Goal: Task Accomplishment & Management: Complete application form

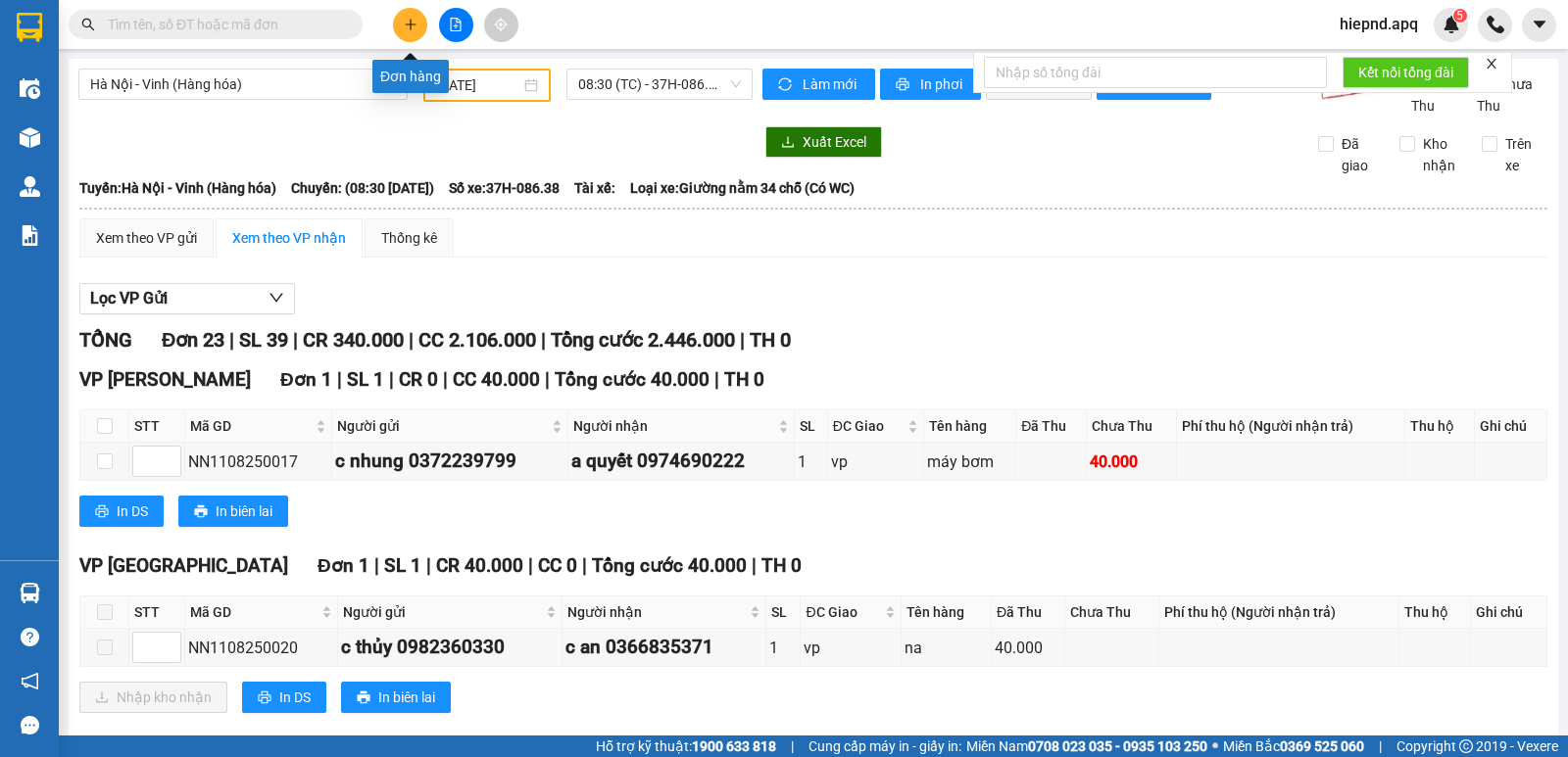
click at [407, 28] on icon "plus" at bounding box center [411, 25] width 14 height 14
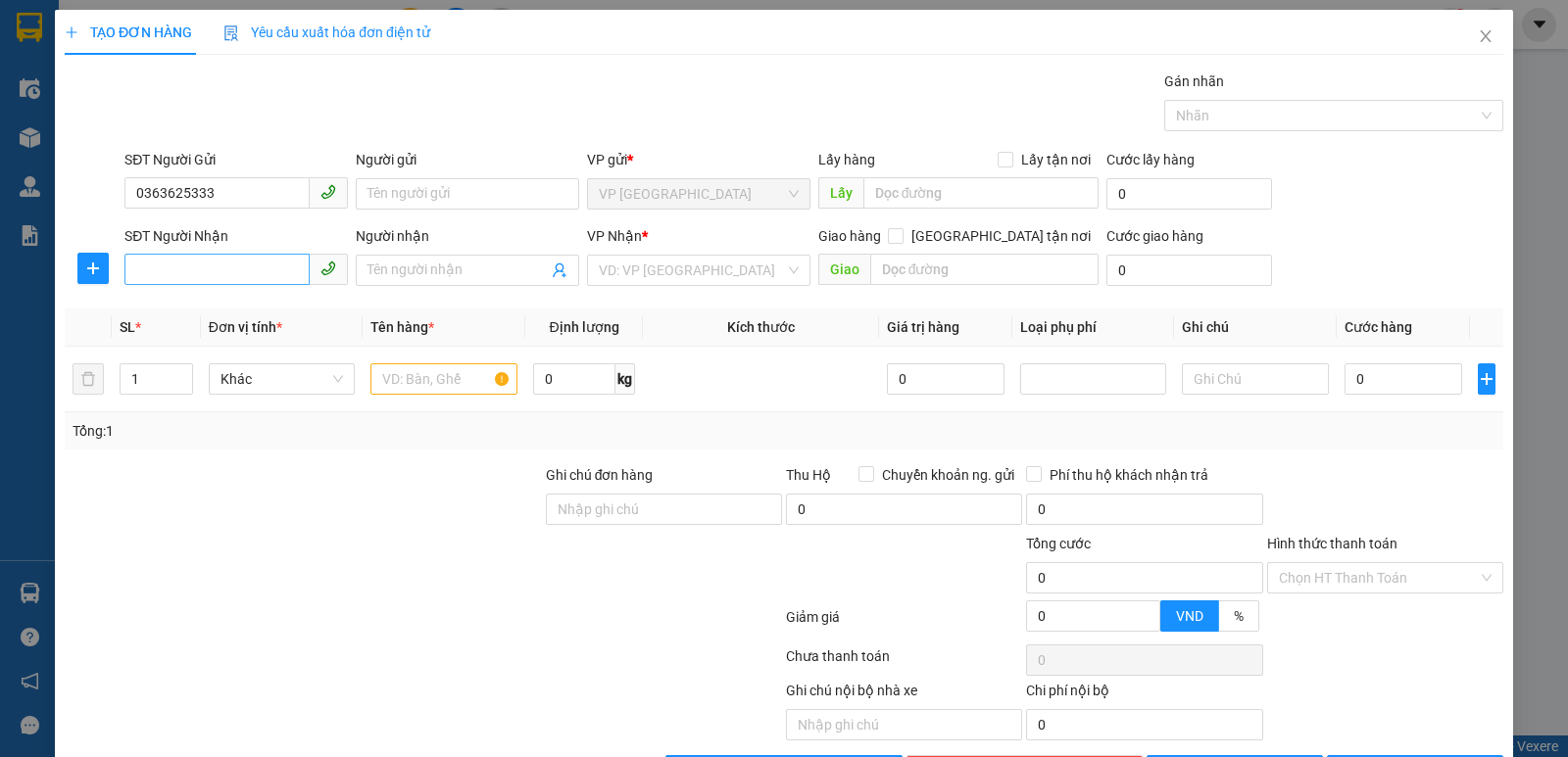
type input "0363625333"
click at [193, 273] on input "SĐT Người Nhận" at bounding box center [217, 269] width 185 height 32
type input "0865724206"
click at [188, 309] on div "0865724206 - đức thân" at bounding box center [235, 310] width 198 height 22
type input "đức thân"
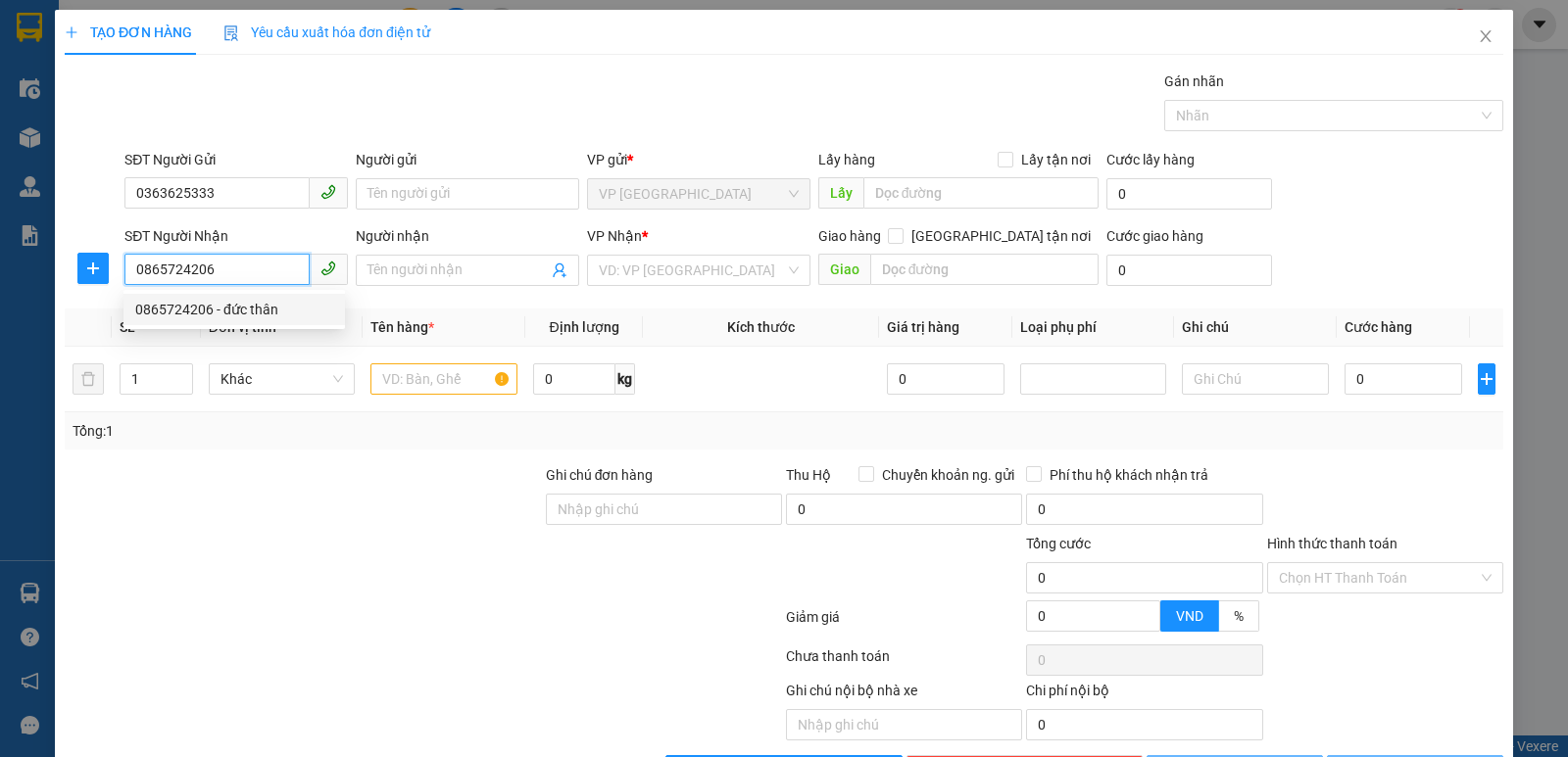
checkbox input "true"
type input "54 [PERSON_NAME]"
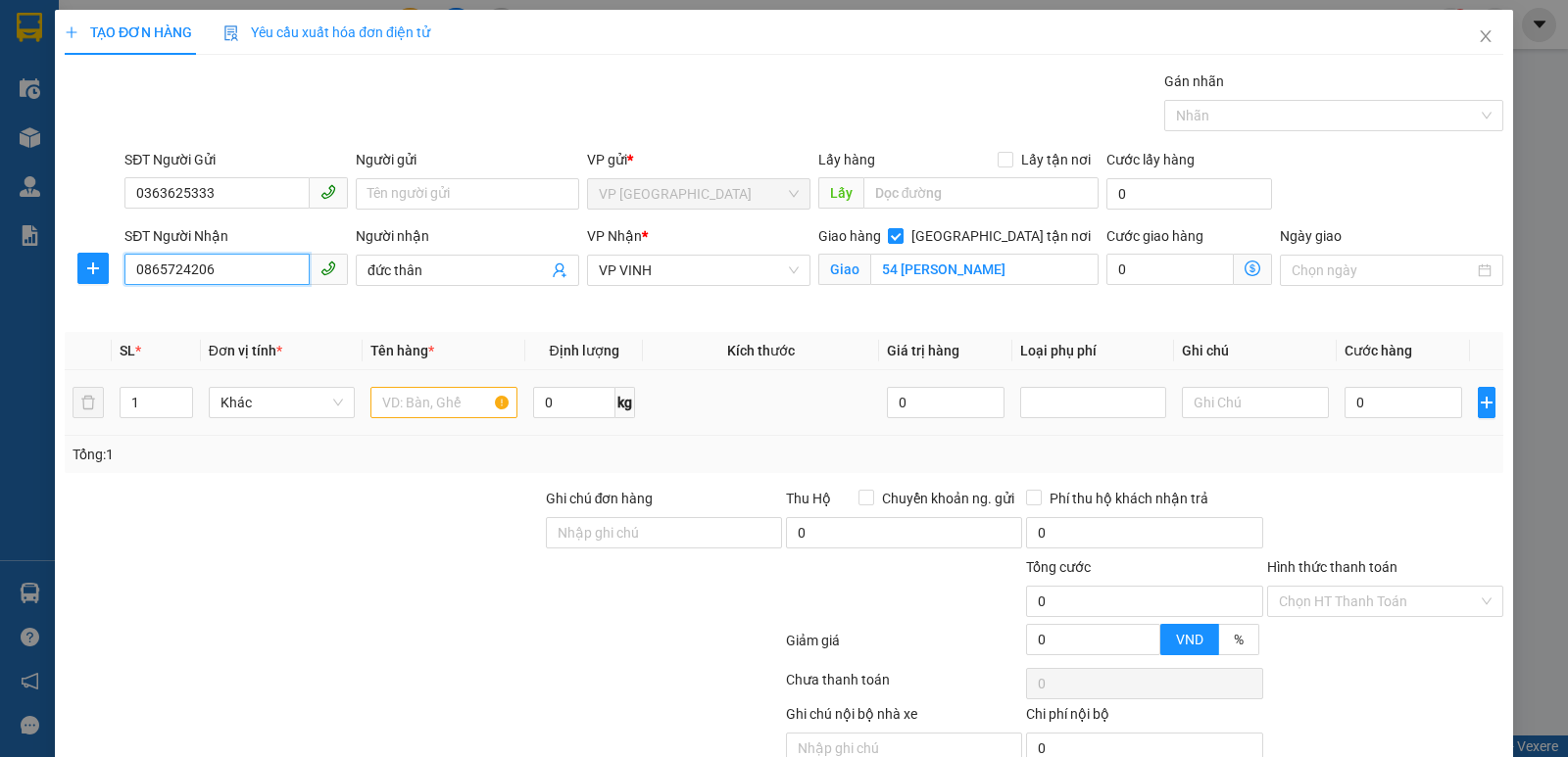
type input "0865724206"
click at [427, 401] on input "text" at bounding box center [443, 403] width 147 height 32
type input "quan ao"
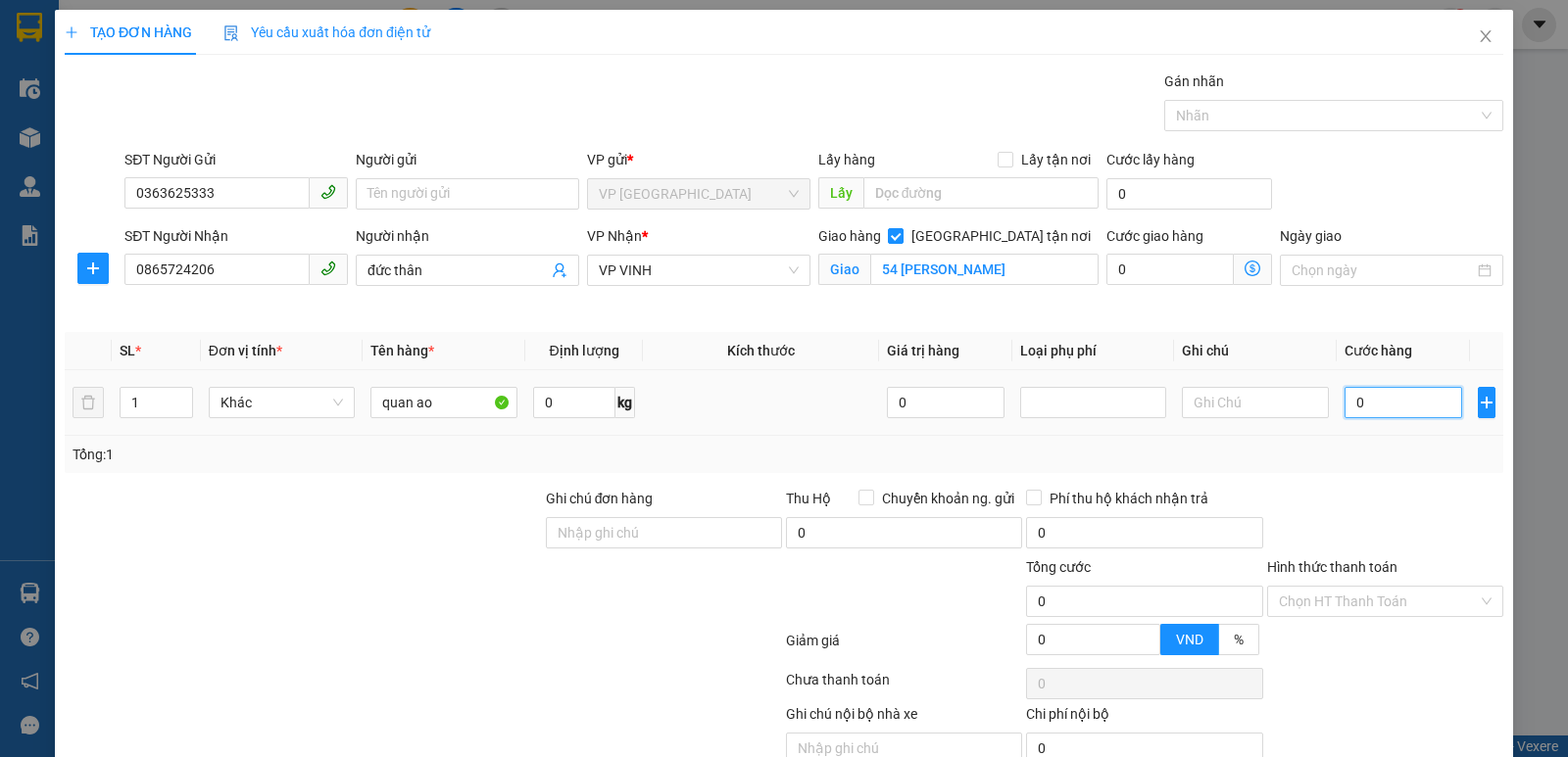
click at [1392, 408] on input "0" at bounding box center [1403, 403] width 118 height 32
type input "3"
type input "30"
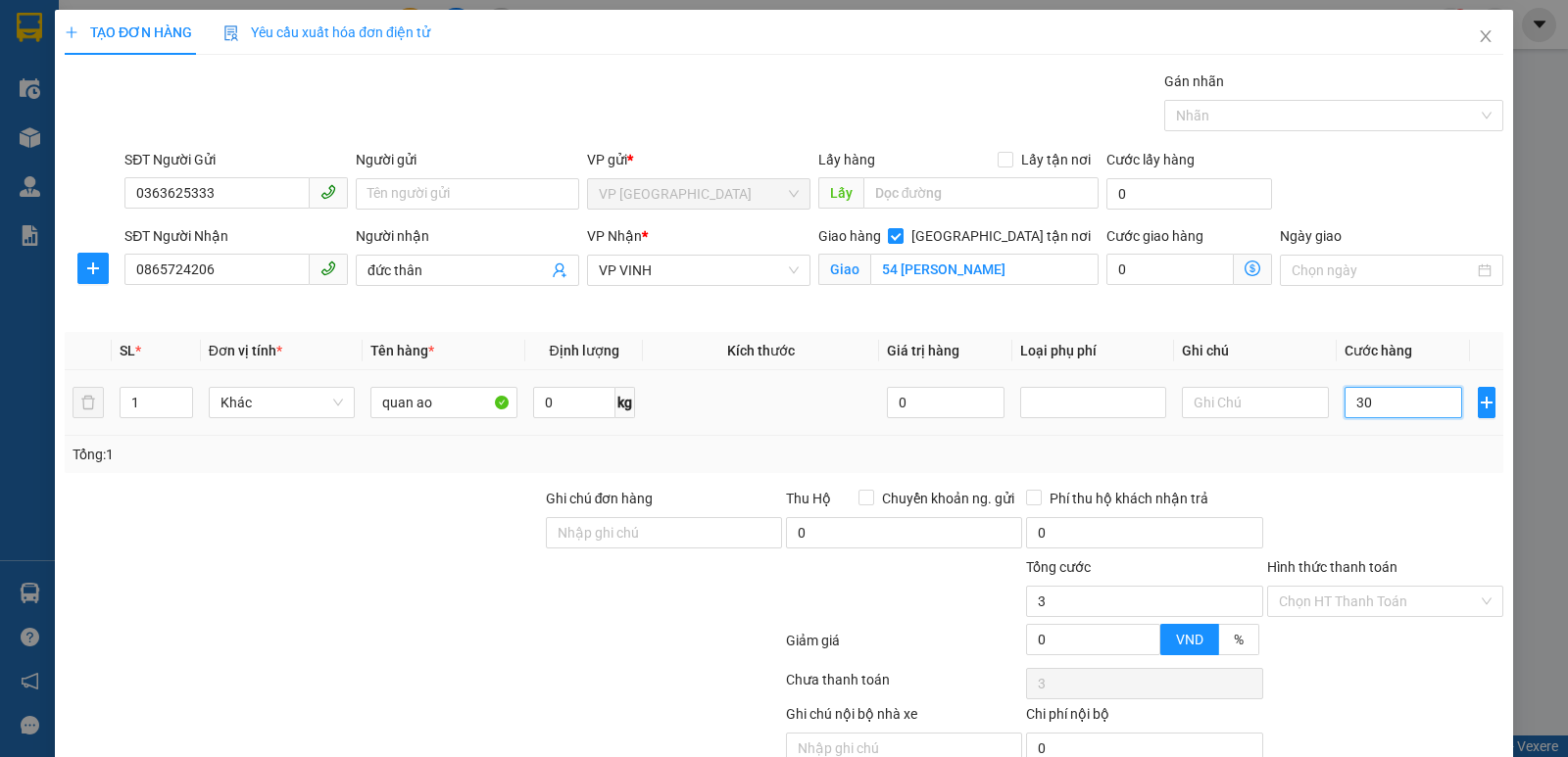
type input "30"
type input "300"
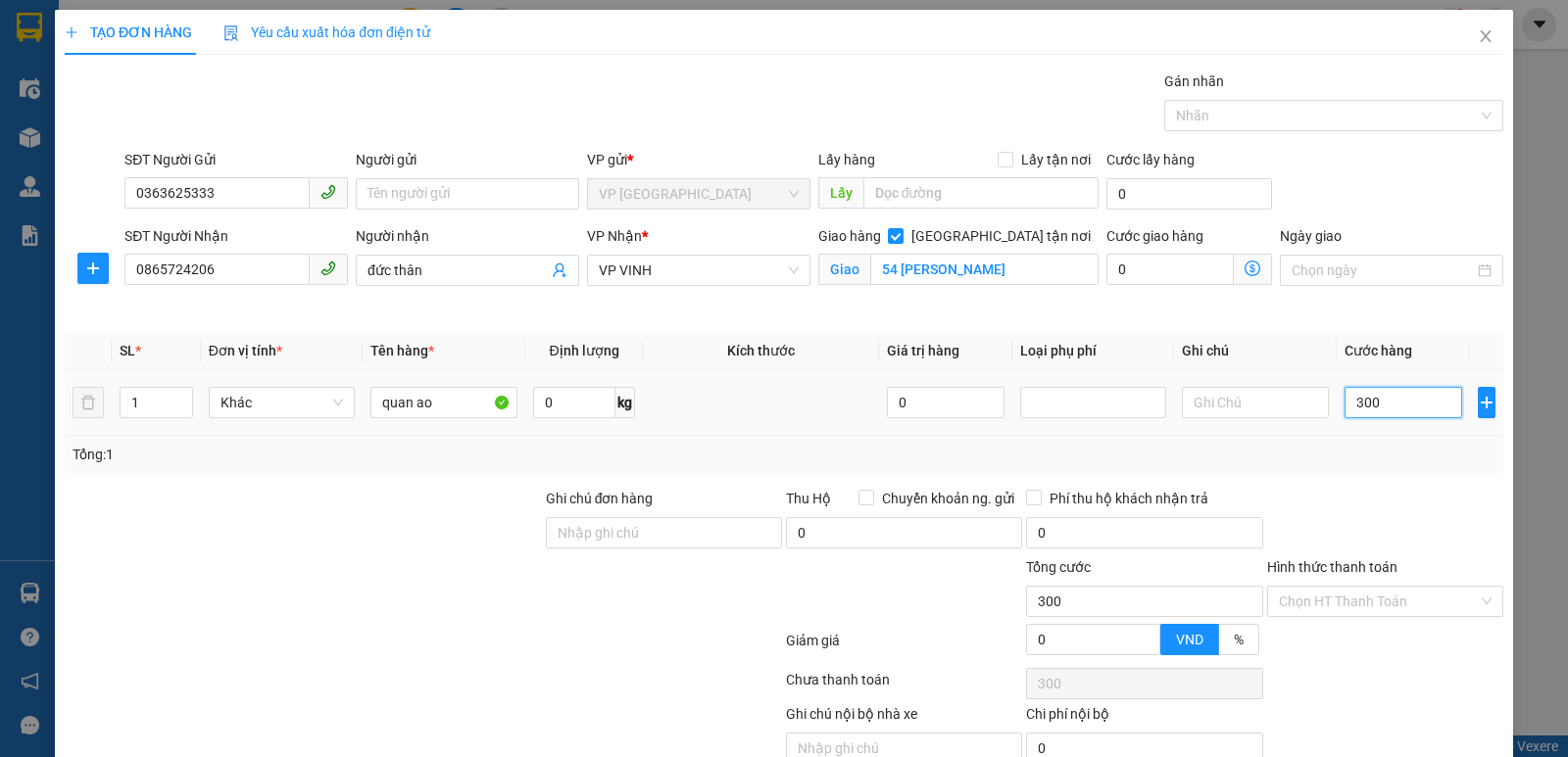
type input "3.000"
type input "30.000"
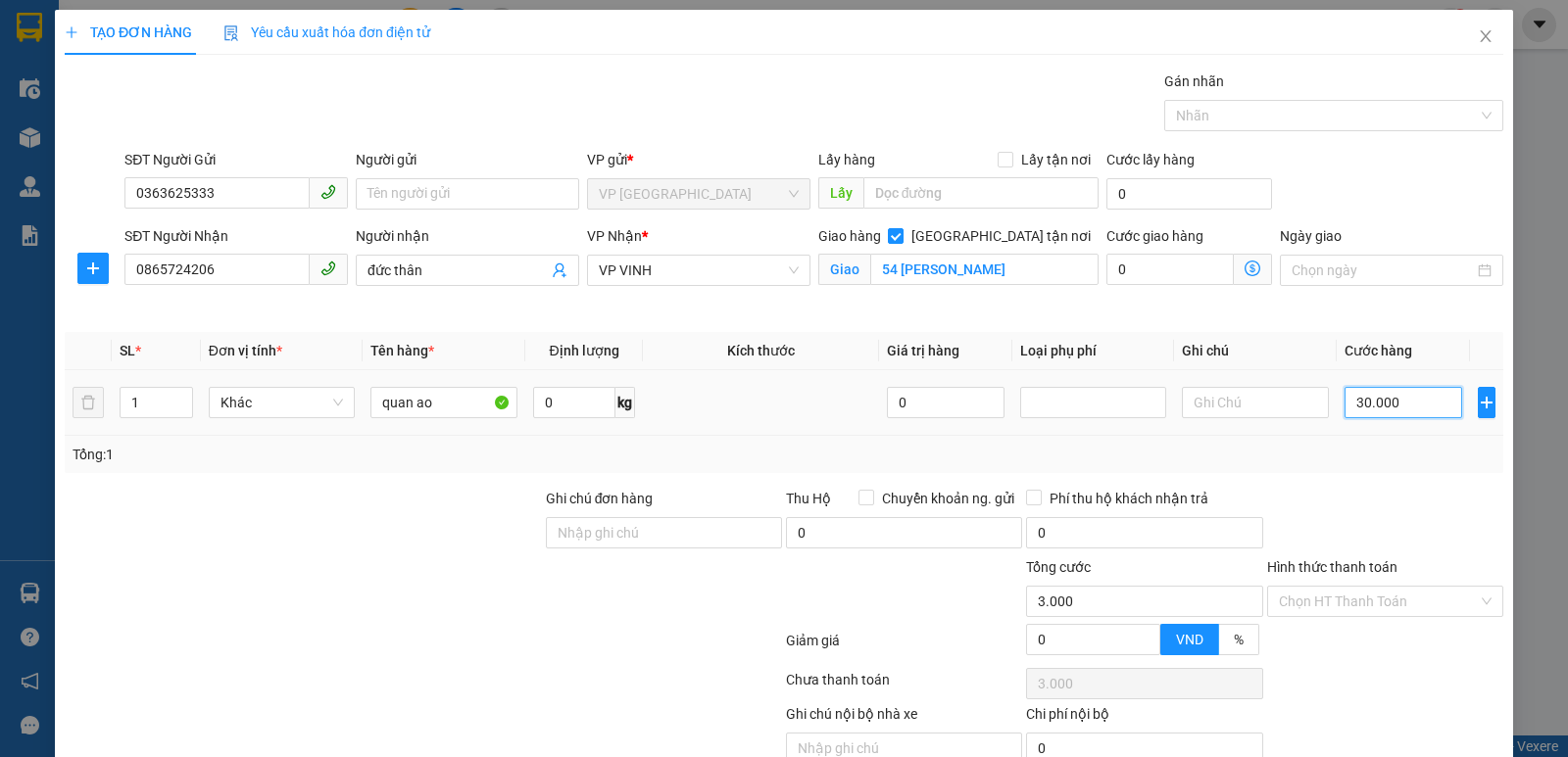
type input "30.000"
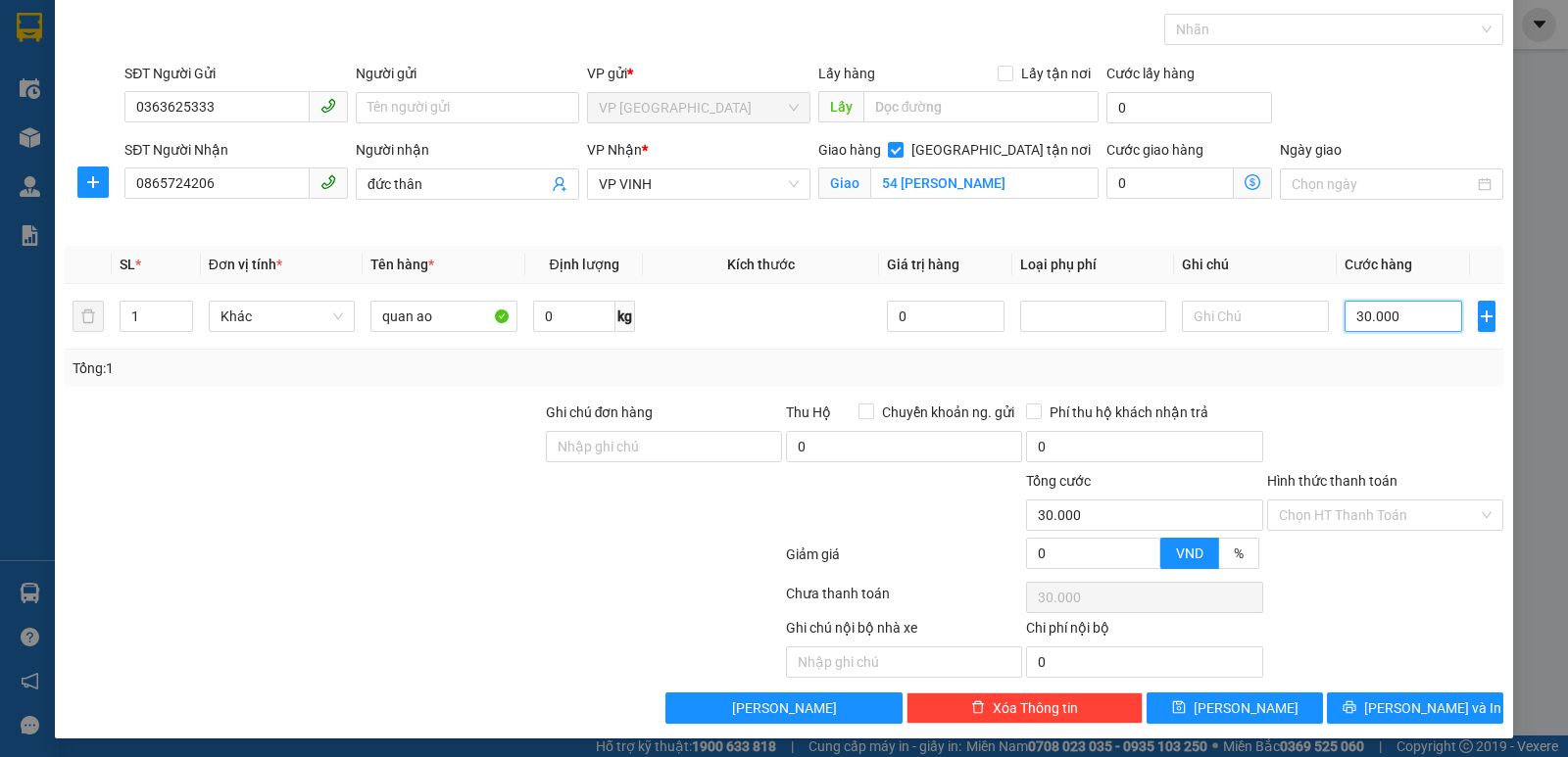
scroll to position [91, 0]
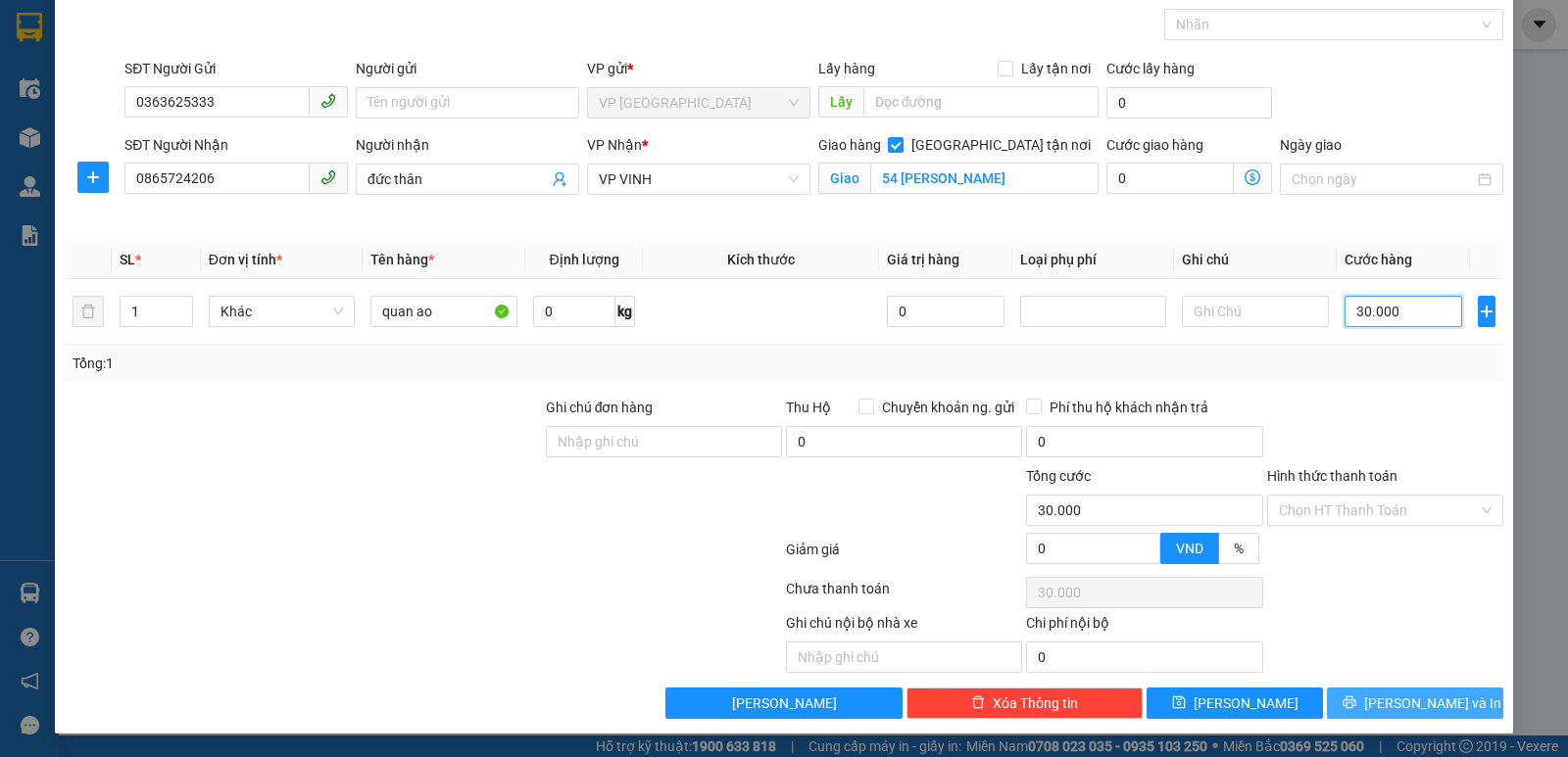
type input "30.000"
click at [1388, 699] on span "[PERSON_NAME] và In" at bounding box center [1432, 704] width 138 height 22
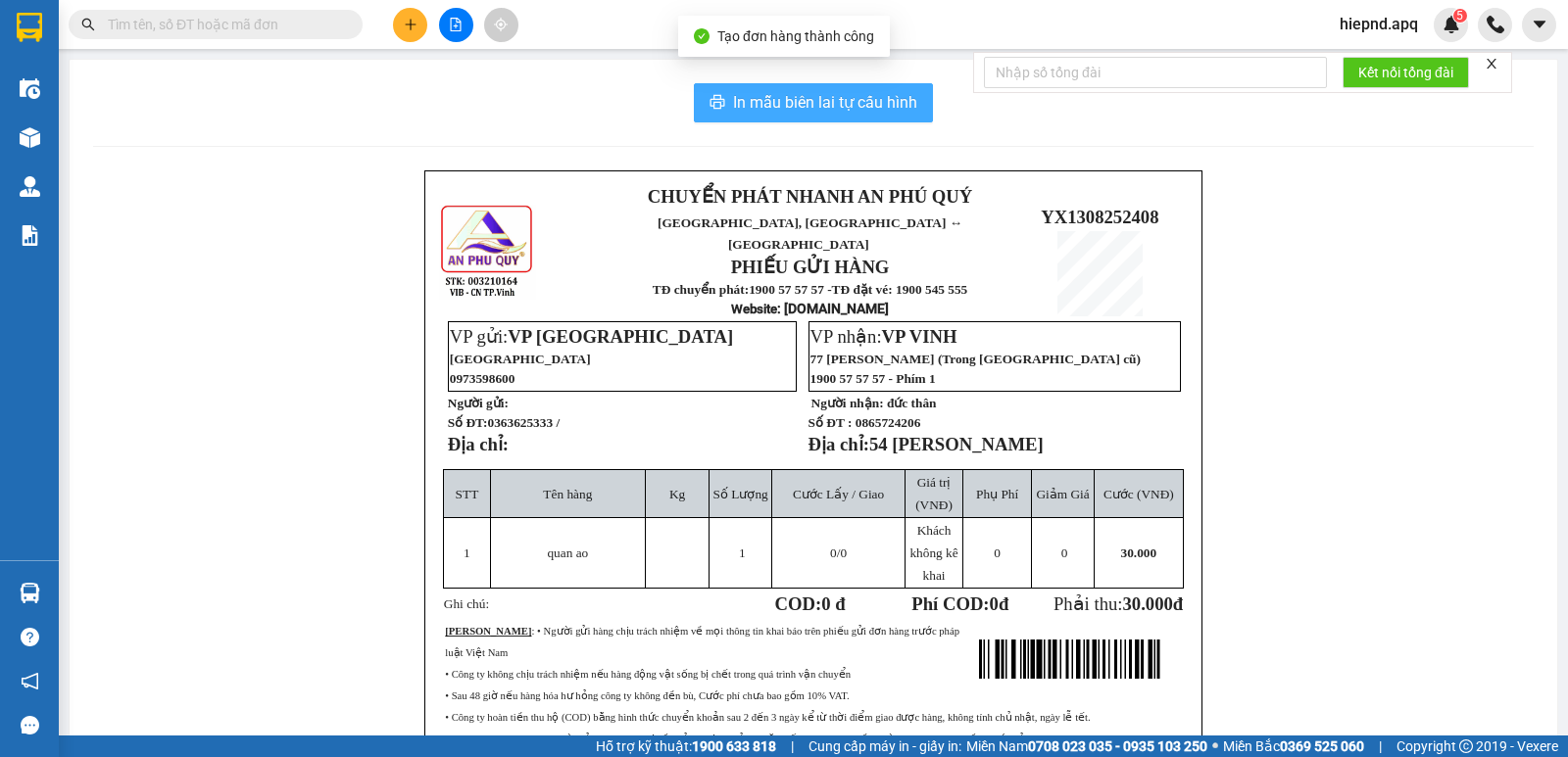
click at [739, 107] on span "In mẫu biên lai tự cấu hình" at bounding box center [826, 102] width 184 height 25
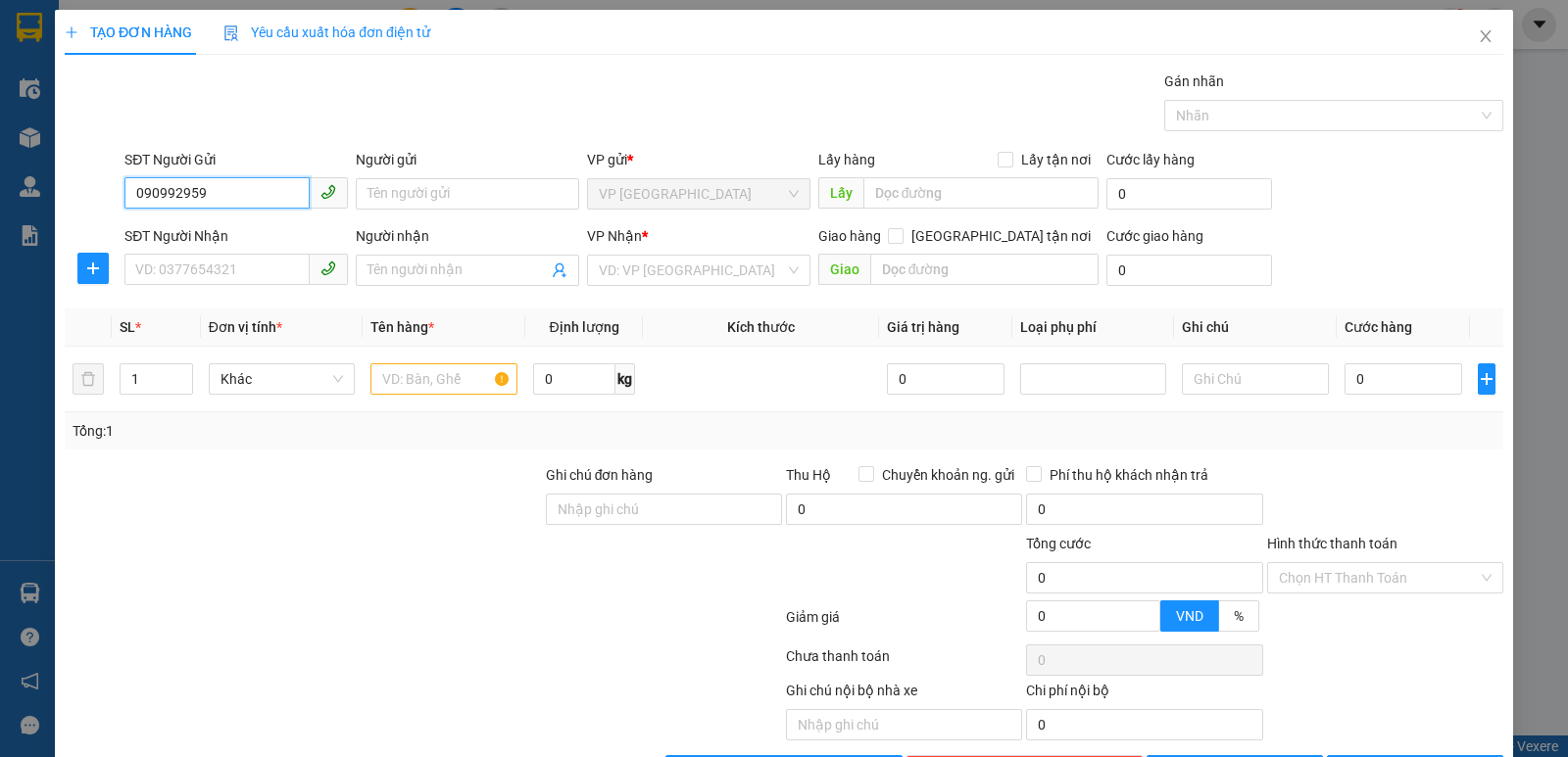
type input "0909929597"
click at [170, 234] on div "0909929597 - [GEOGRAPHIC_DATA]" at bounding box center [245, 234] width 221 height 22
type input "việt anh"
type input "0909929597"
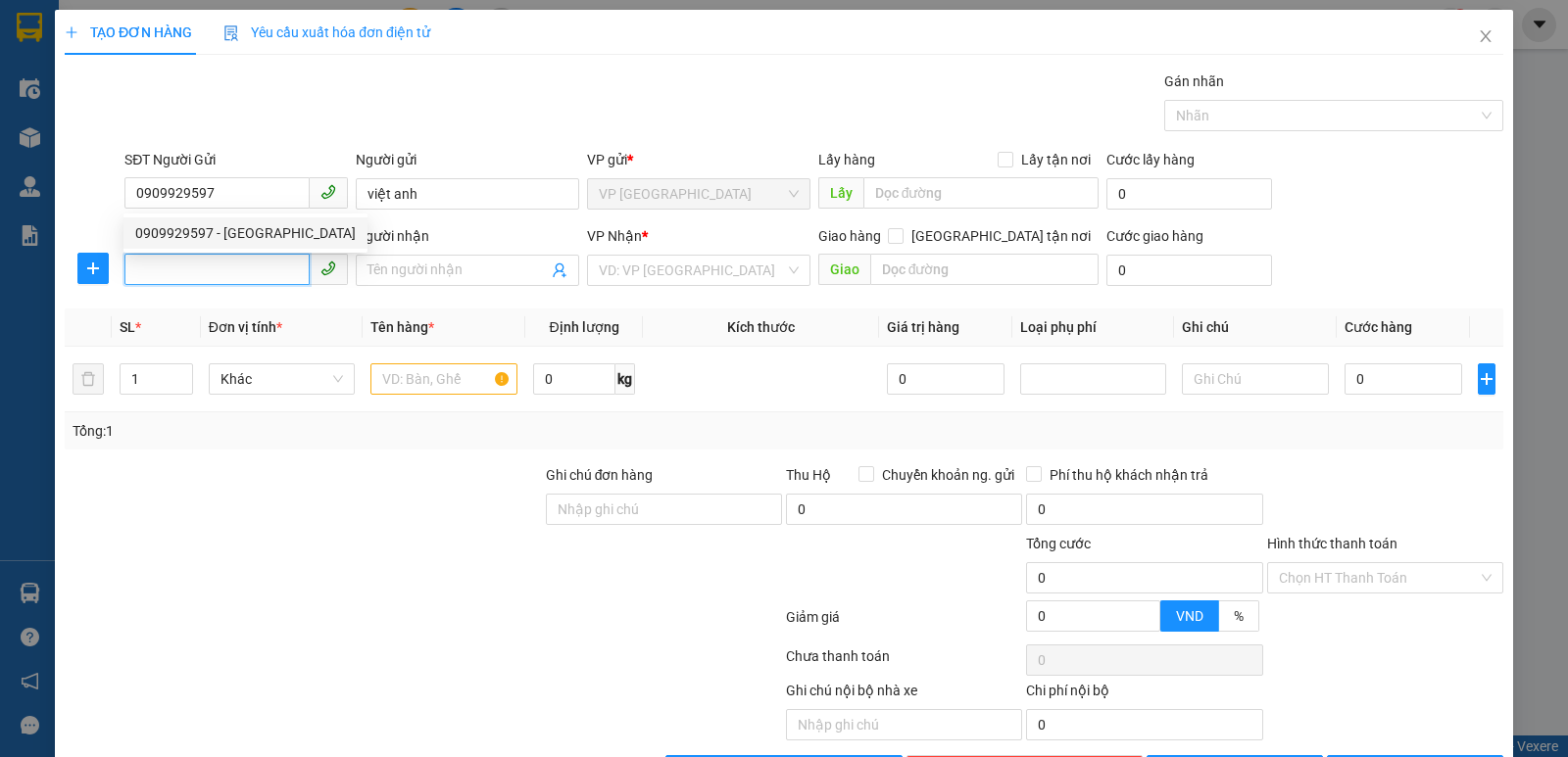
click at [169, 265] on input "SĐT Người Nhận" at bounding box center [217, 269] width 185 height 32
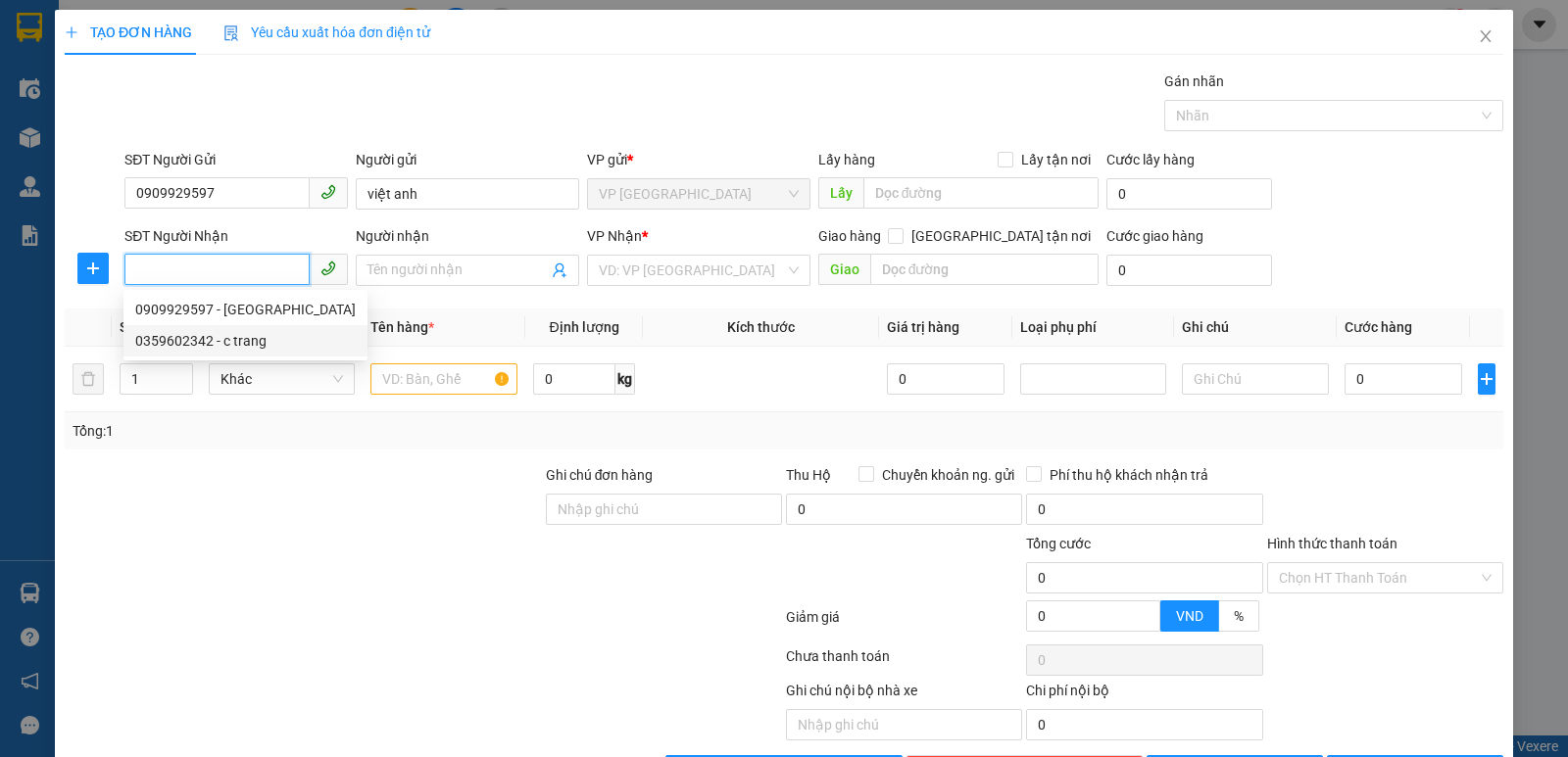
click at [182, 333] on div "0359602342 - c trang" at bounding box center [245, 341] width 221 height 22
type input "0359602342"
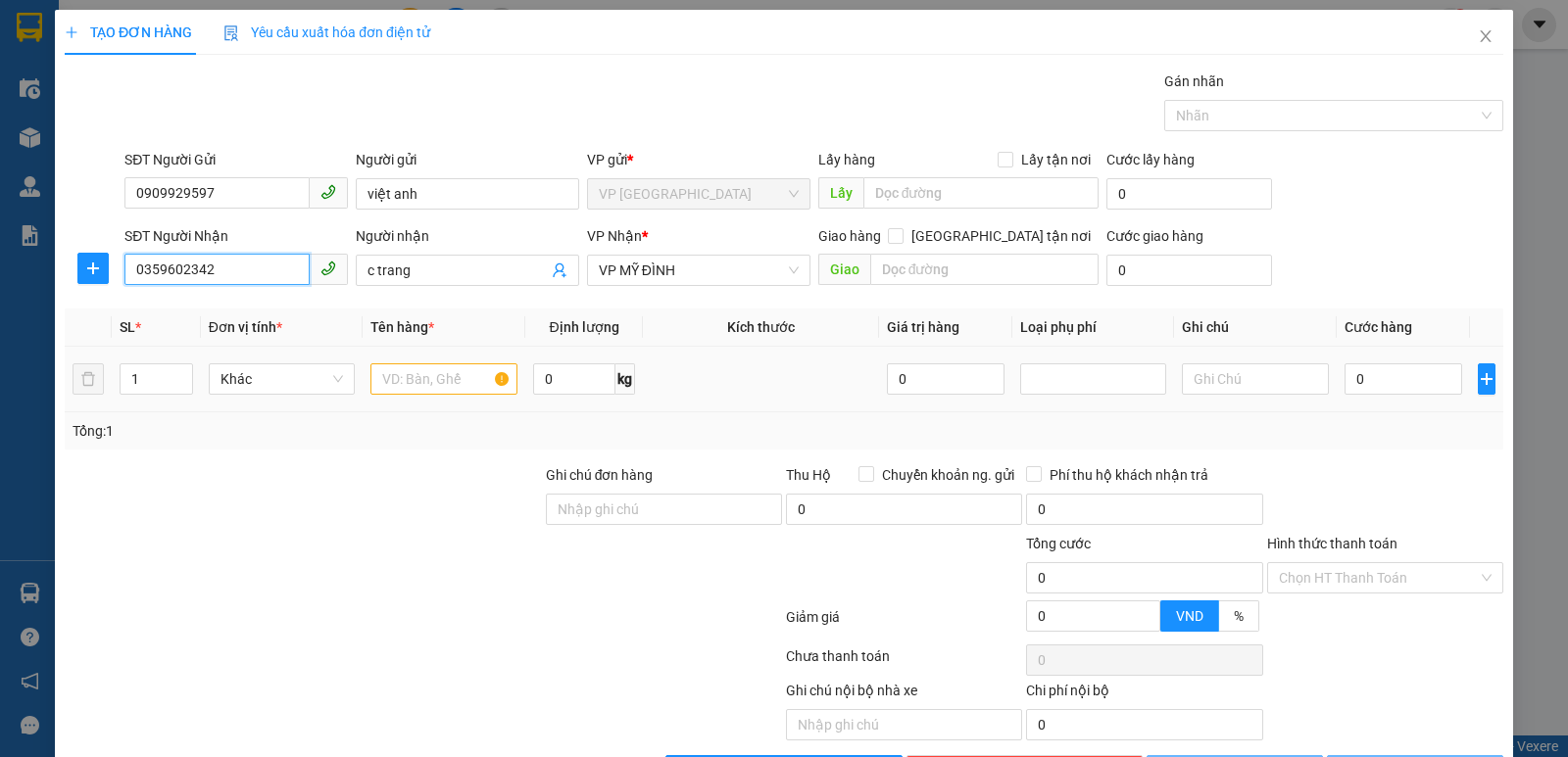
type input "c trang"
click at [425, 374] on input "text" at bounding box center [443, 379] width 147 height 32
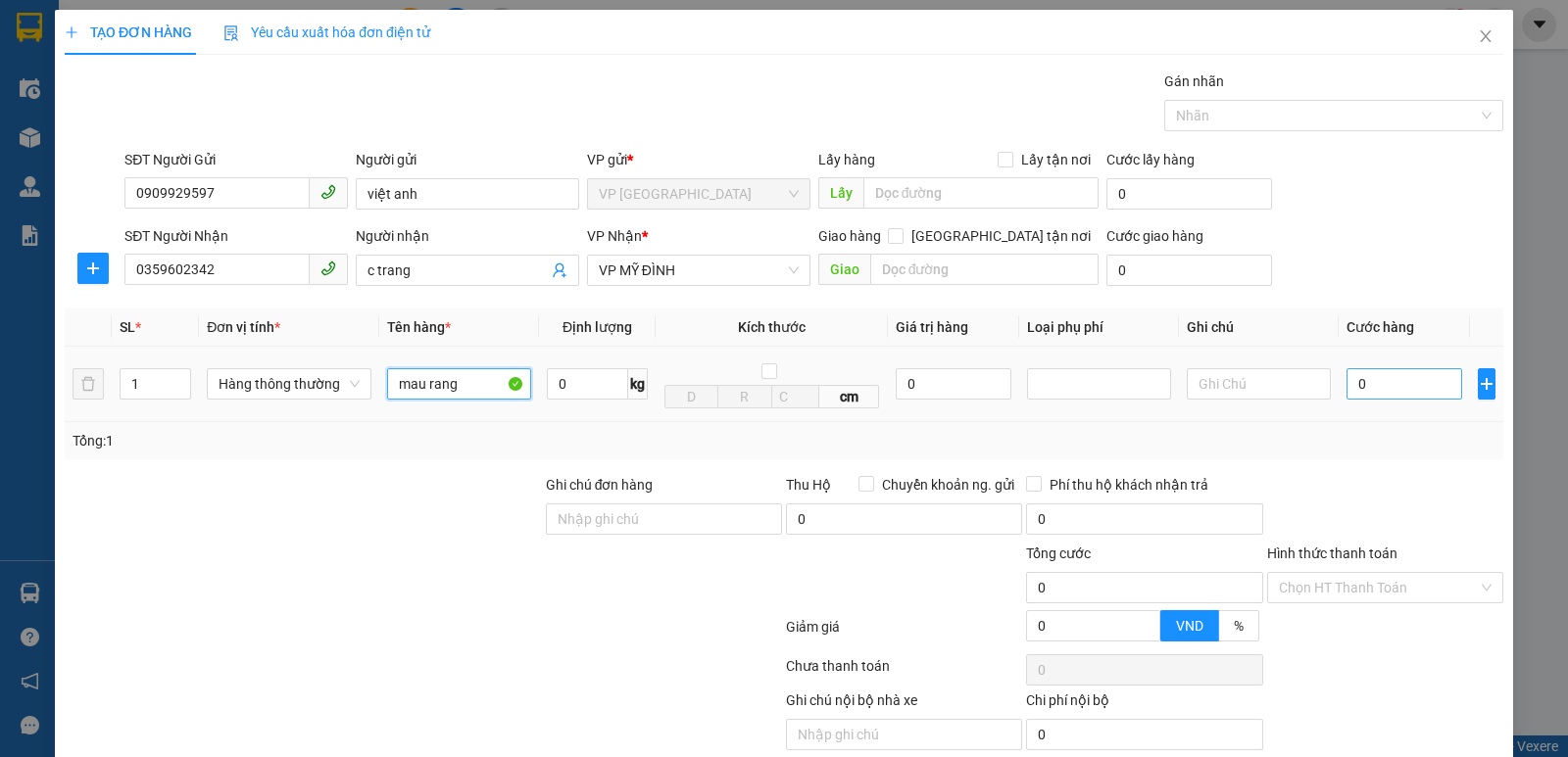
type input "mau rang"
click at [1376, 384] on input "0" at bounding box center [1404, 384] width 116 height 32
type input "3"
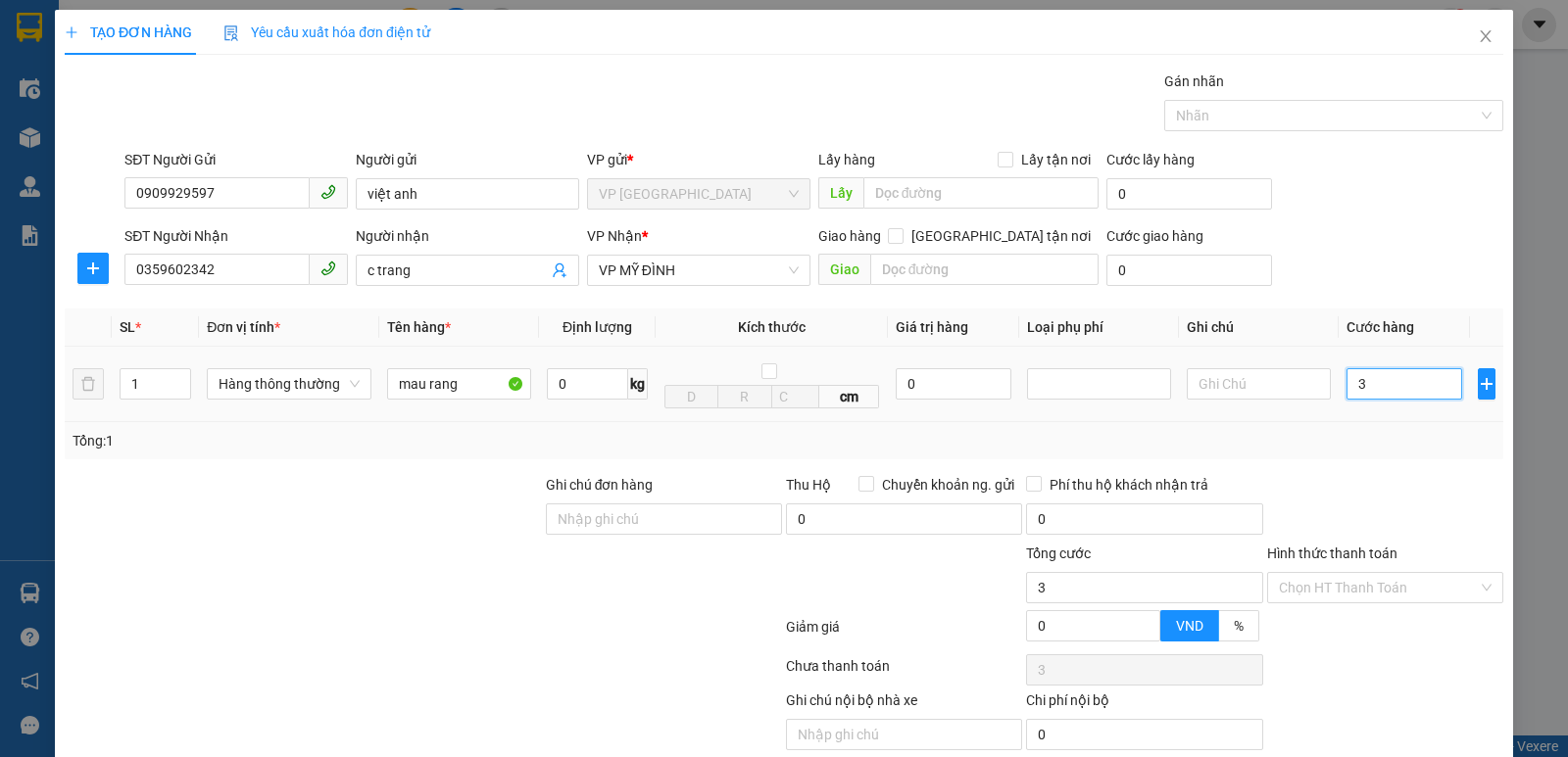
type input "30"
type input "300"
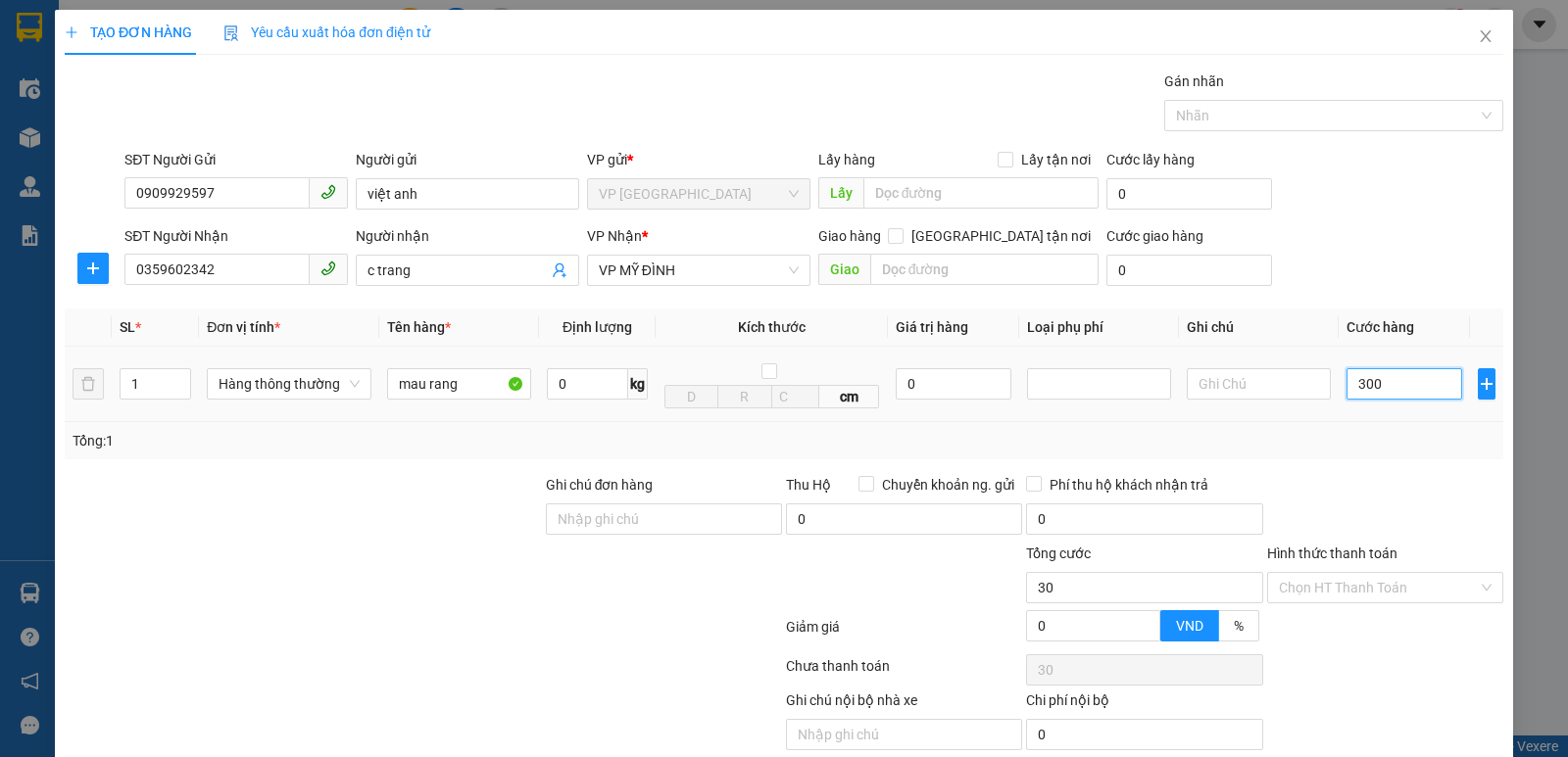
type input "300"
type input "3.000"
type input "30.000"
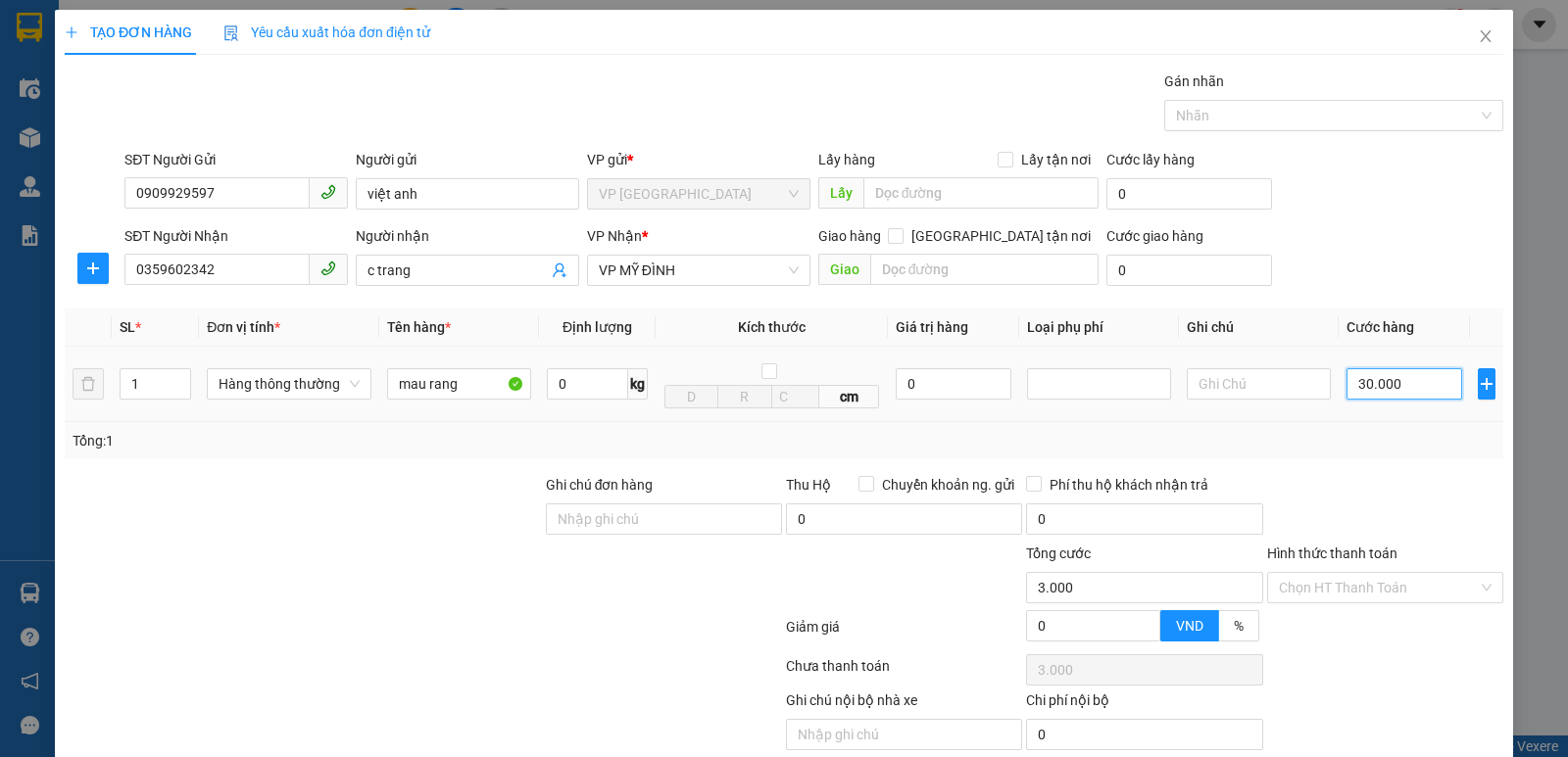
type input "30.000"
click at [1339, 597] on input "Hình thức thanh toán" at bounding box center [1378, 588] width 199 height 30
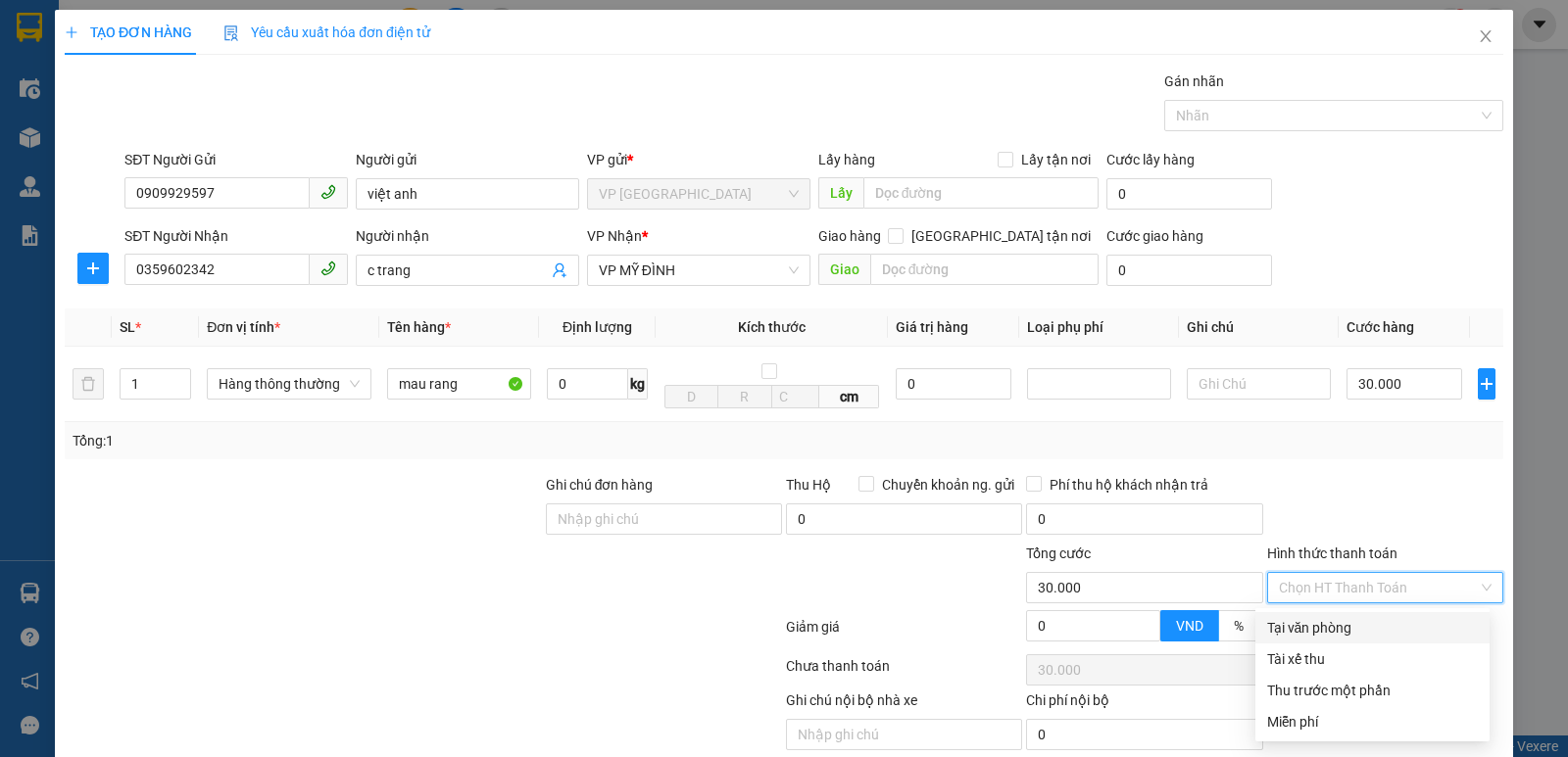
click at [1322, 636] on div "Tại văn phòng" at bounding box center [1372, 628] width 211 height 22
type input "0"
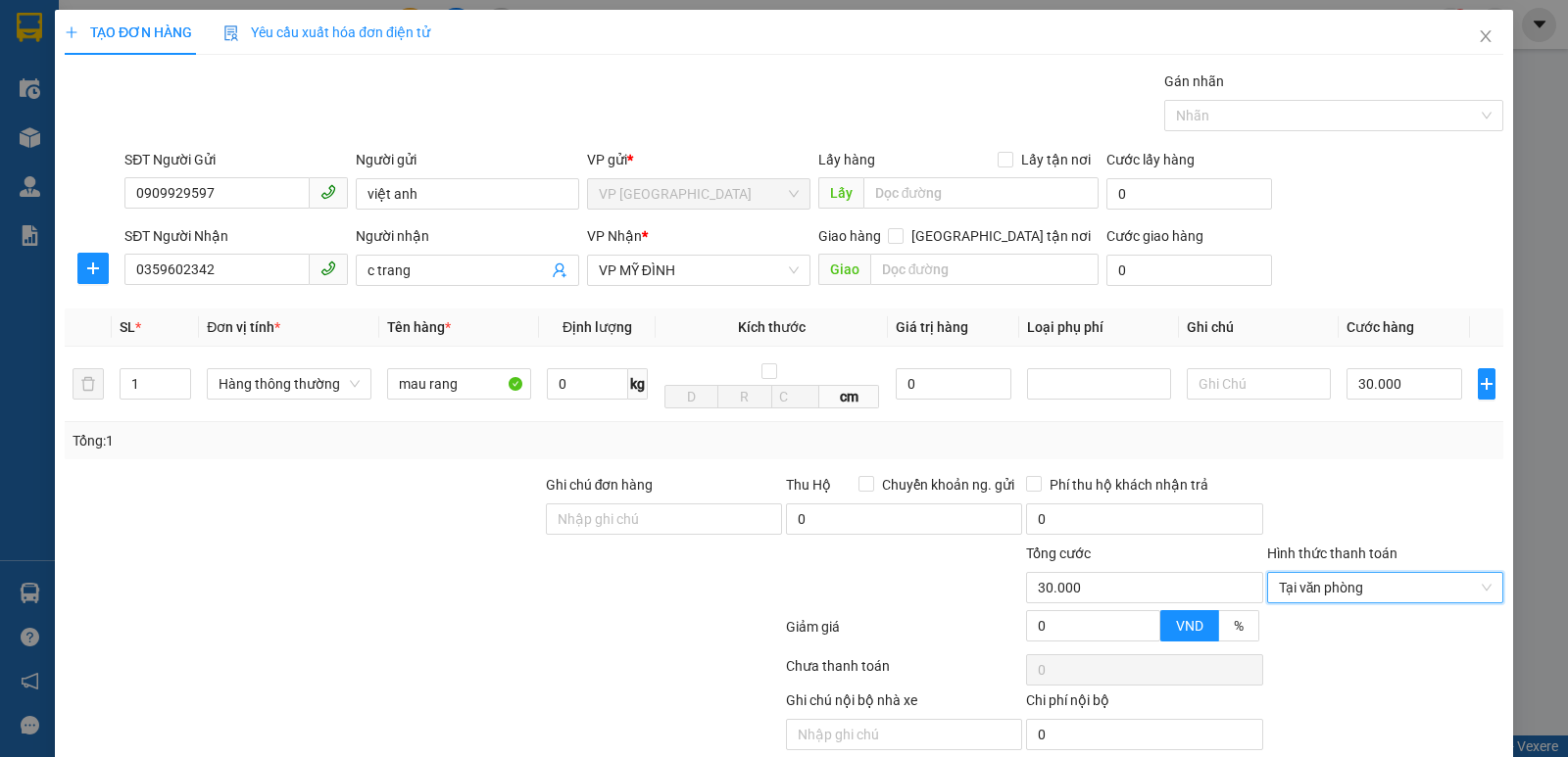
scroll to position [78, 0]
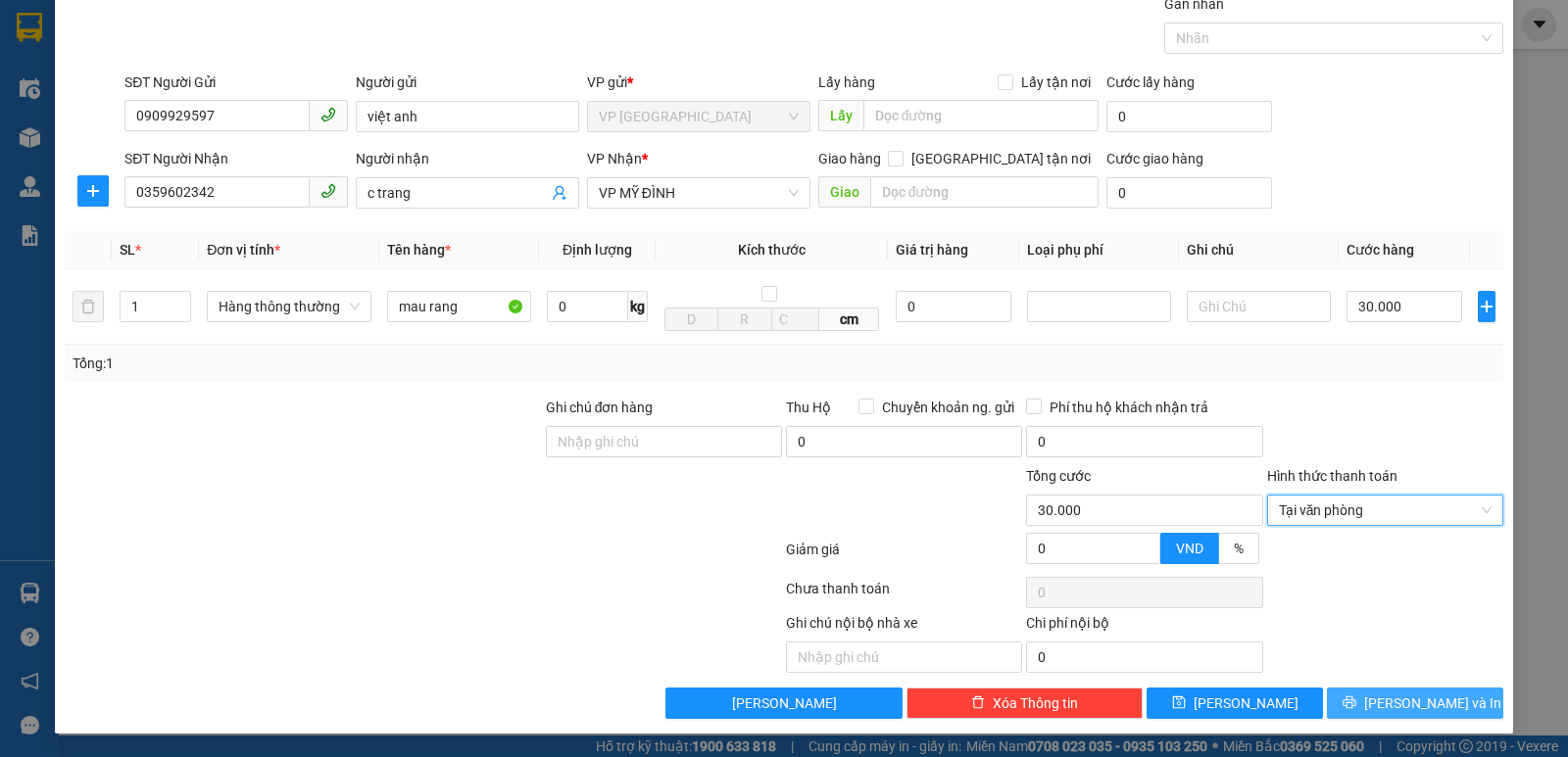
click at [1379, 702] on button "[PERSON_NAME] và In" at bounding box center [1416, 704] width 176 height 32
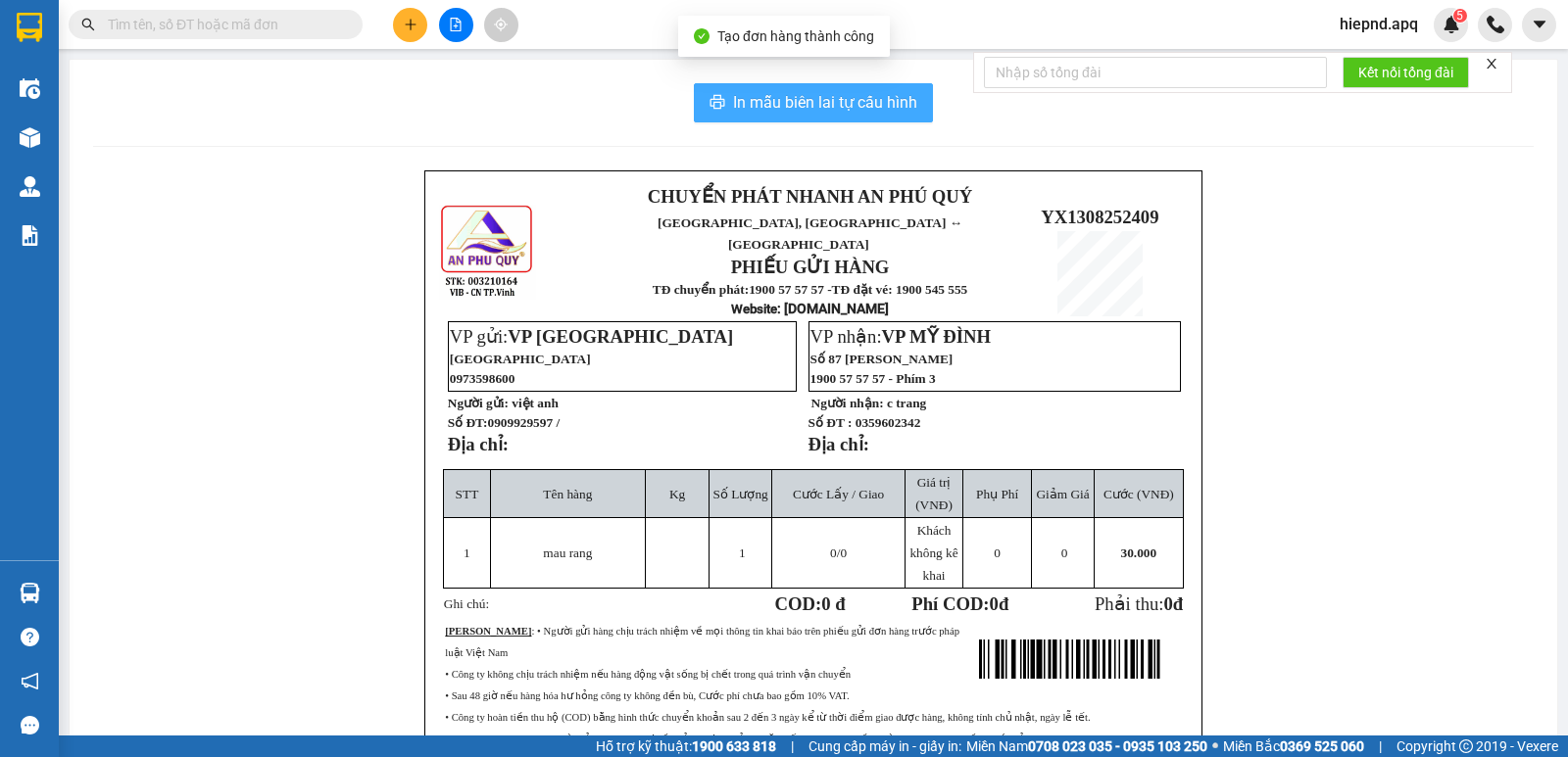
click at [821, 92] on span "In mẫu biên lai tự cấu hình" at bounding box center [826, 102] width 184 height 25
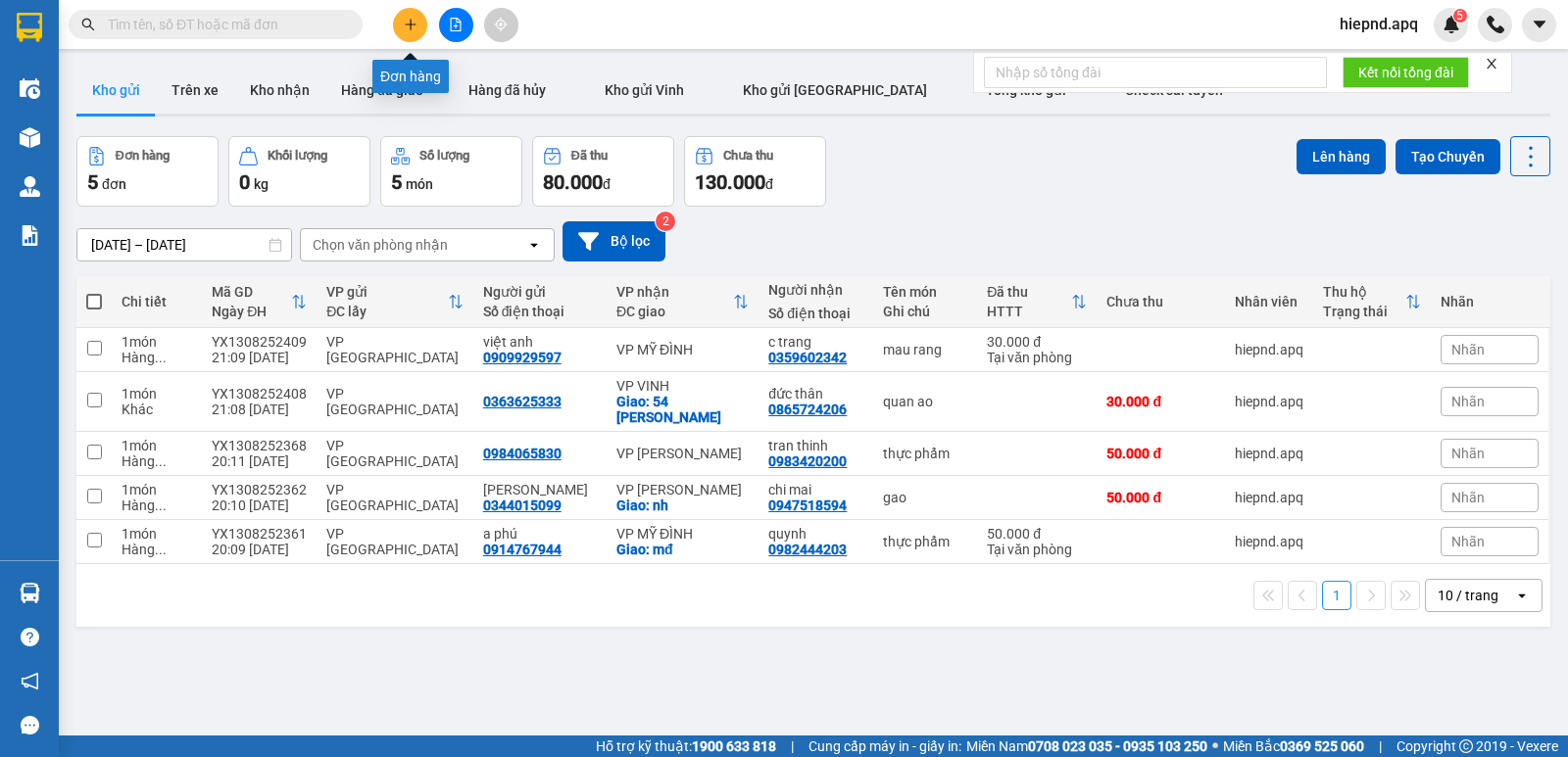
click at [410, 17] on button at bounding box center [410, 25] width 35 height 35
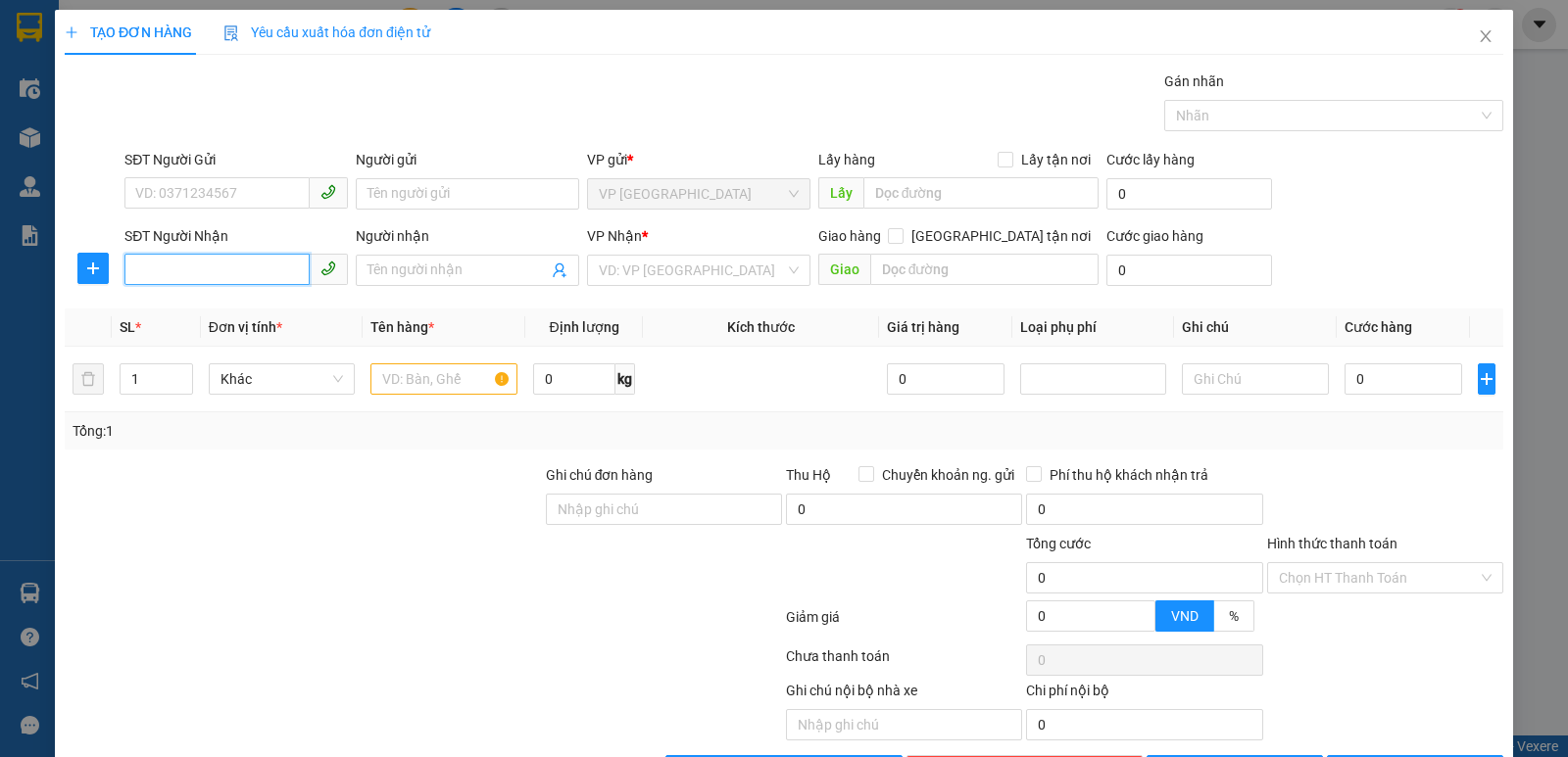
click at [191, 273] on input "SĐT Người Nhận" at bounding box center [217, 269] width 185 height 32
type input "0986922791"
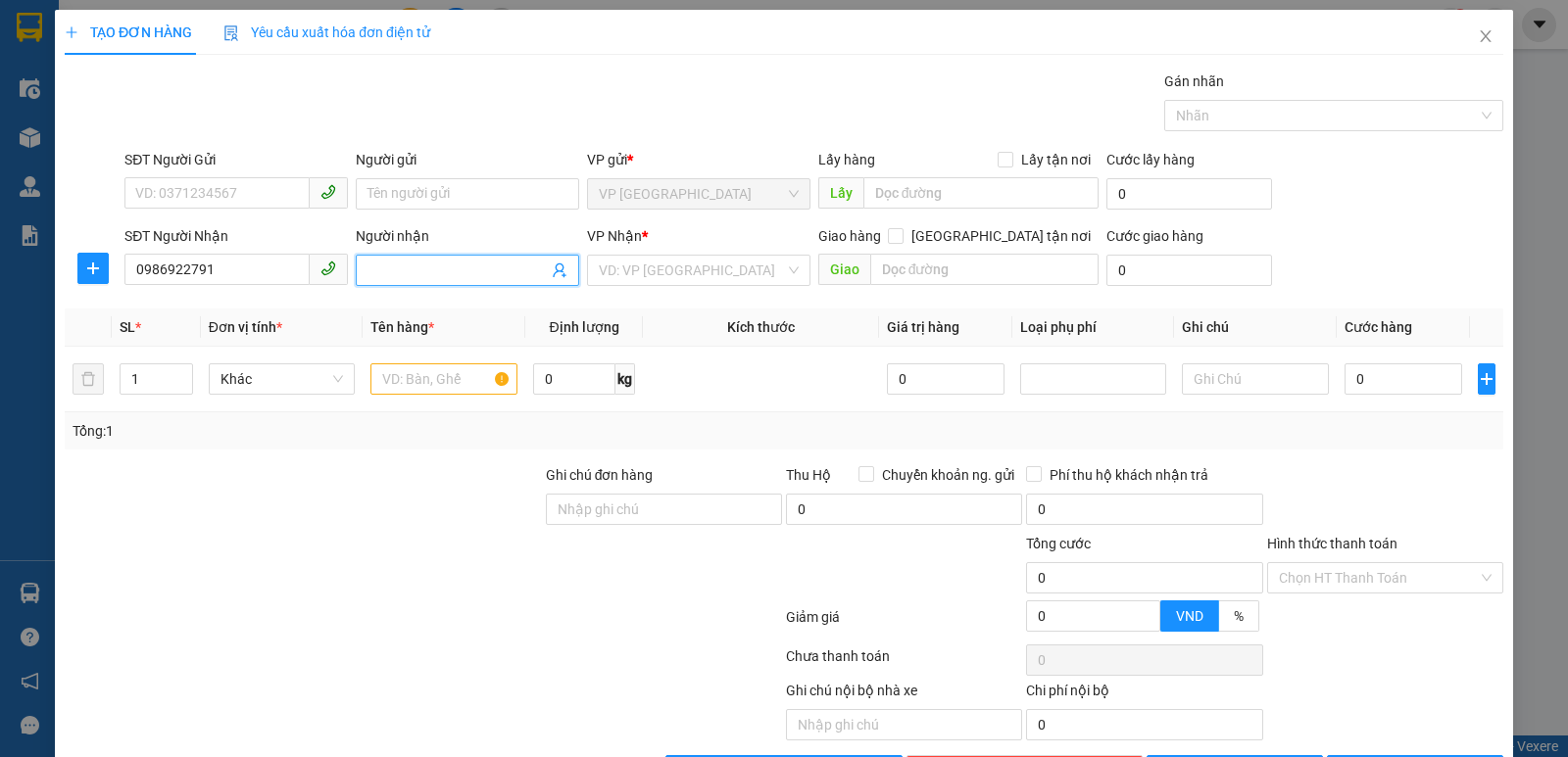
click at [449, 274] on input "Người nhận" at bounding box center [457, 270] width 180 height 22
click at [243, 276] on input "0986922791" at bounding box center [217, 269] width 185 height 32
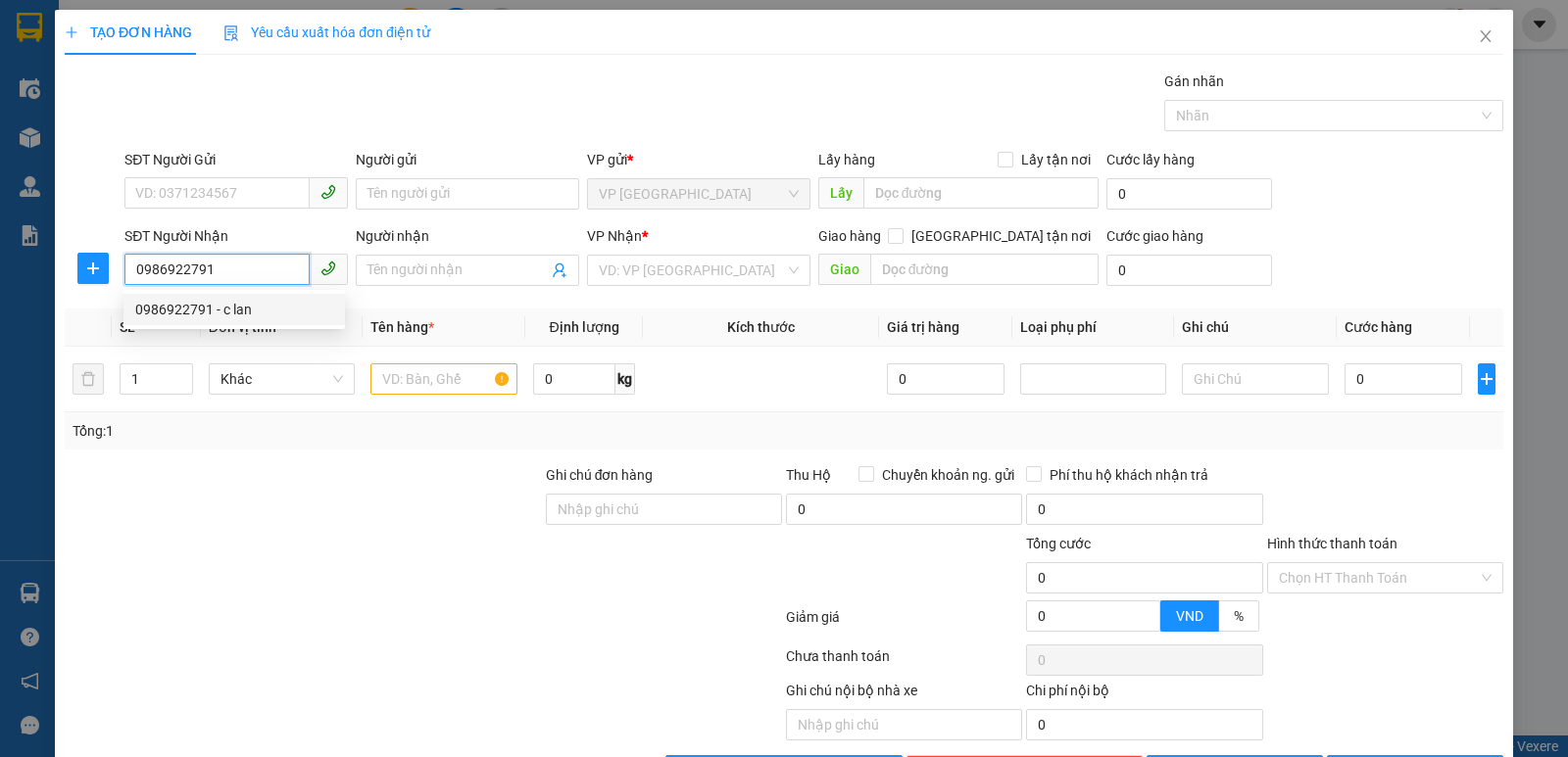
click at [195, 307] on div "0986922791 - c lan" at bounding box center [235, 310] width 198 height 22
type input "c lan"
type input "XE ĐIỆN LAN NAM . ĐƯỜNG 12/9 , [GEOGRAPHIC_DATA] . [GEOGRAPHIC_DATA]"
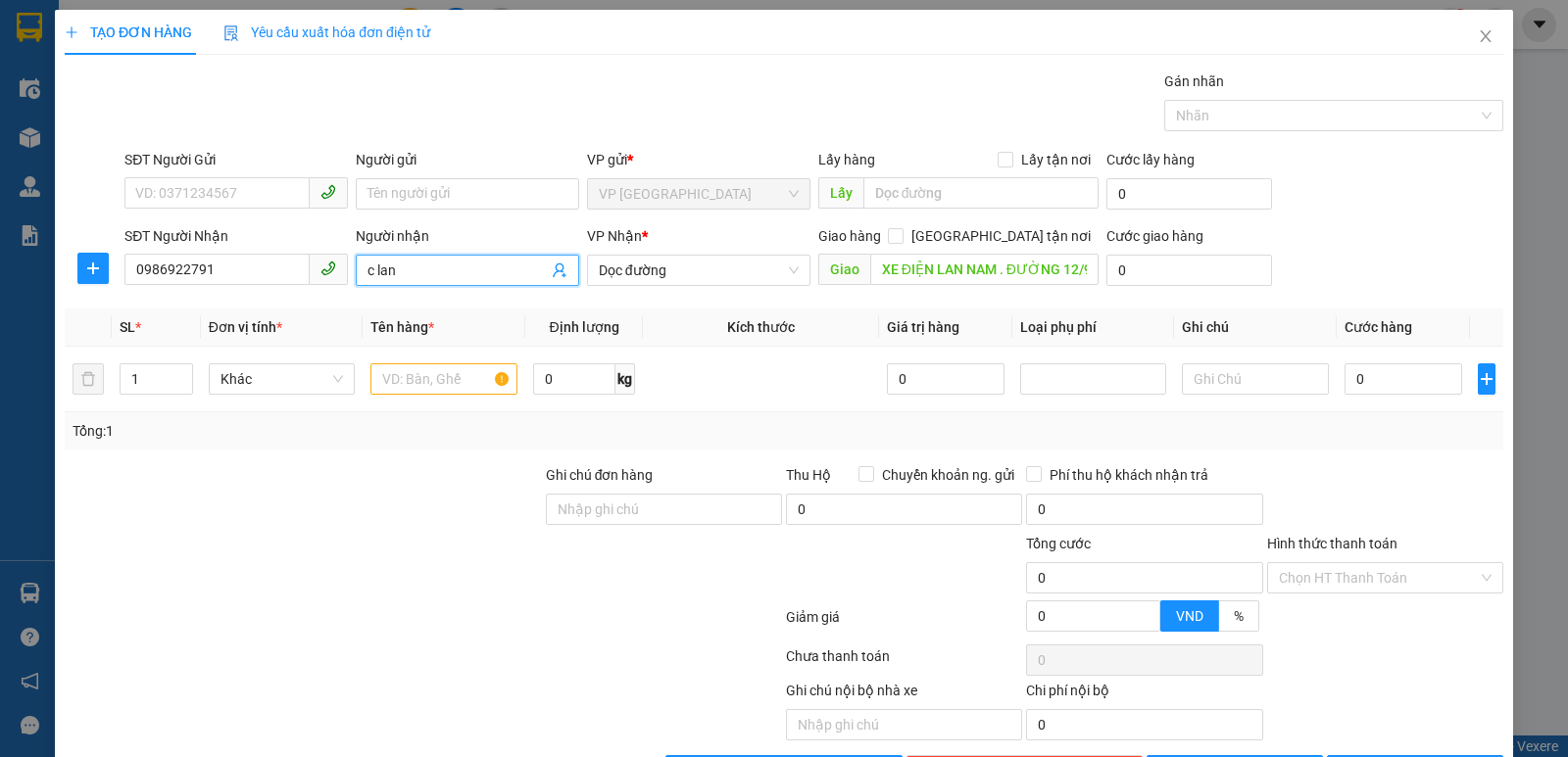
click at [419, 272] on input "c lan" at bounding box center [457, 270] width 180 height 22
click at [1082, 269] on input "XE ĐIỆN LAN NAM . ĐƯỜNG 12/9 , [GEOGRAPHIC_DATA] . [GEOGRAPHIC_DATA]" at bounding box center [985, 269] width 230 height 32
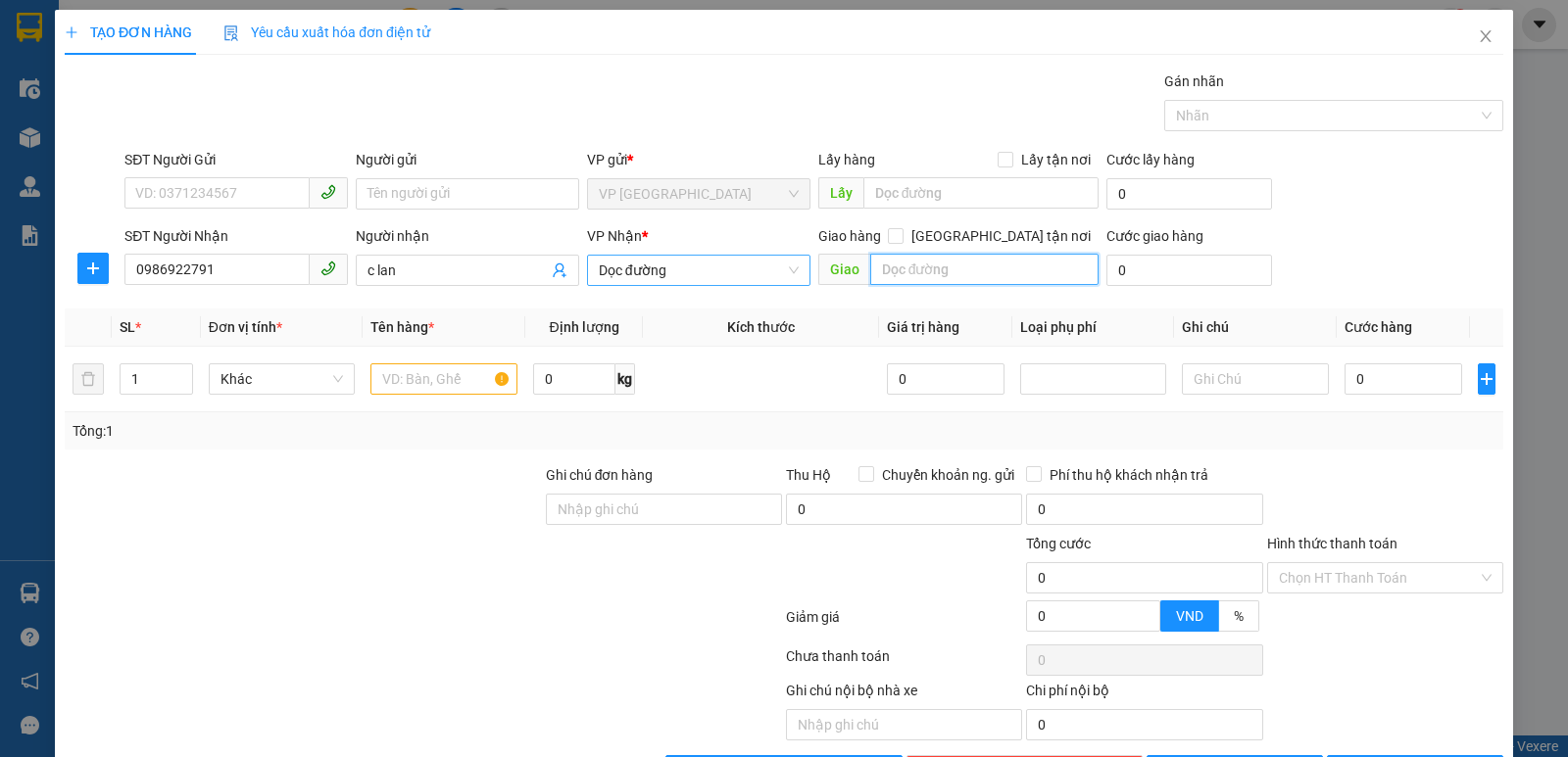
click at [687, 266] on span "Dọc đường" at bounding box center [699, 270] width 200 height 30
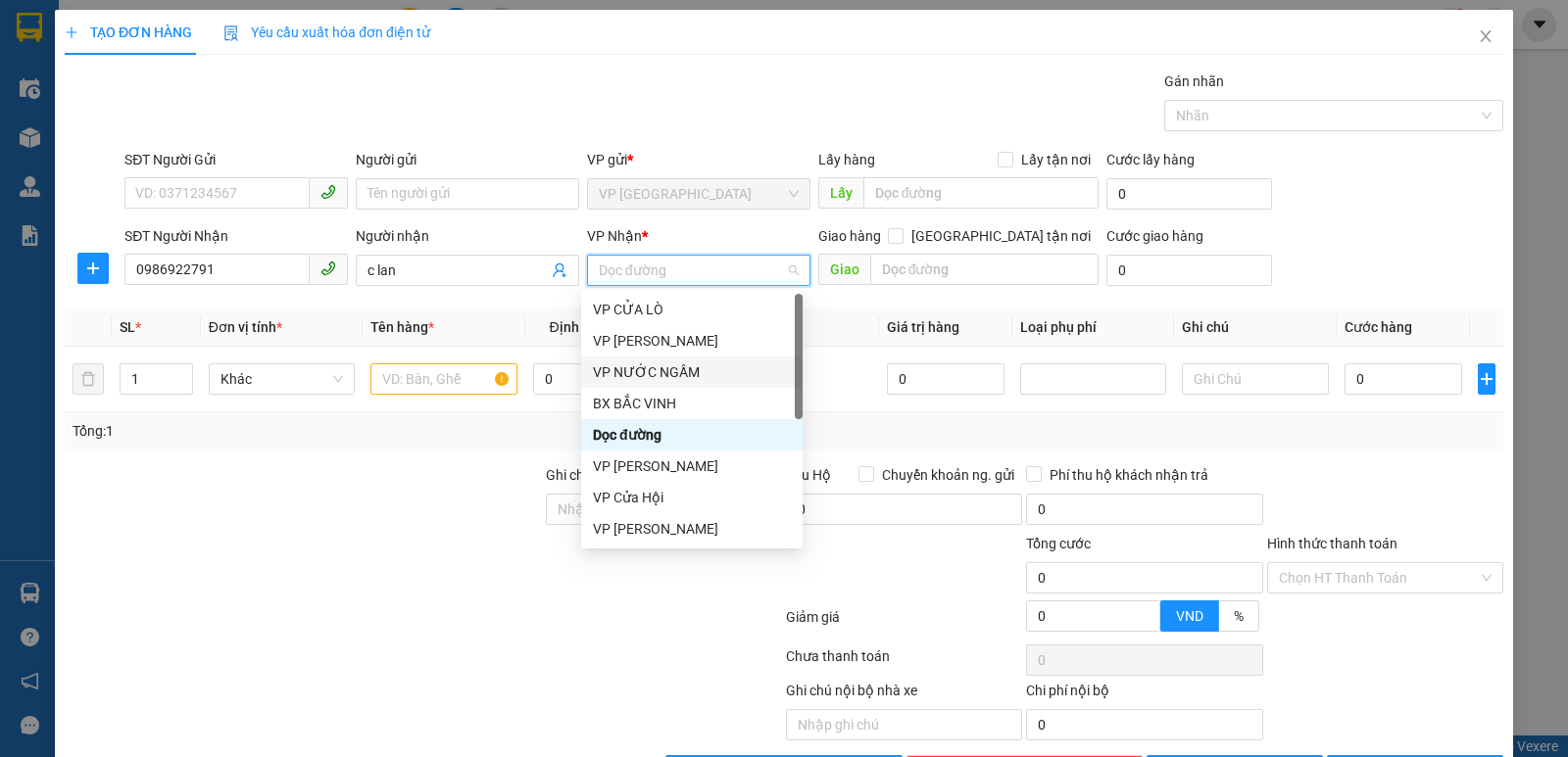
scroll to position [196, 0]
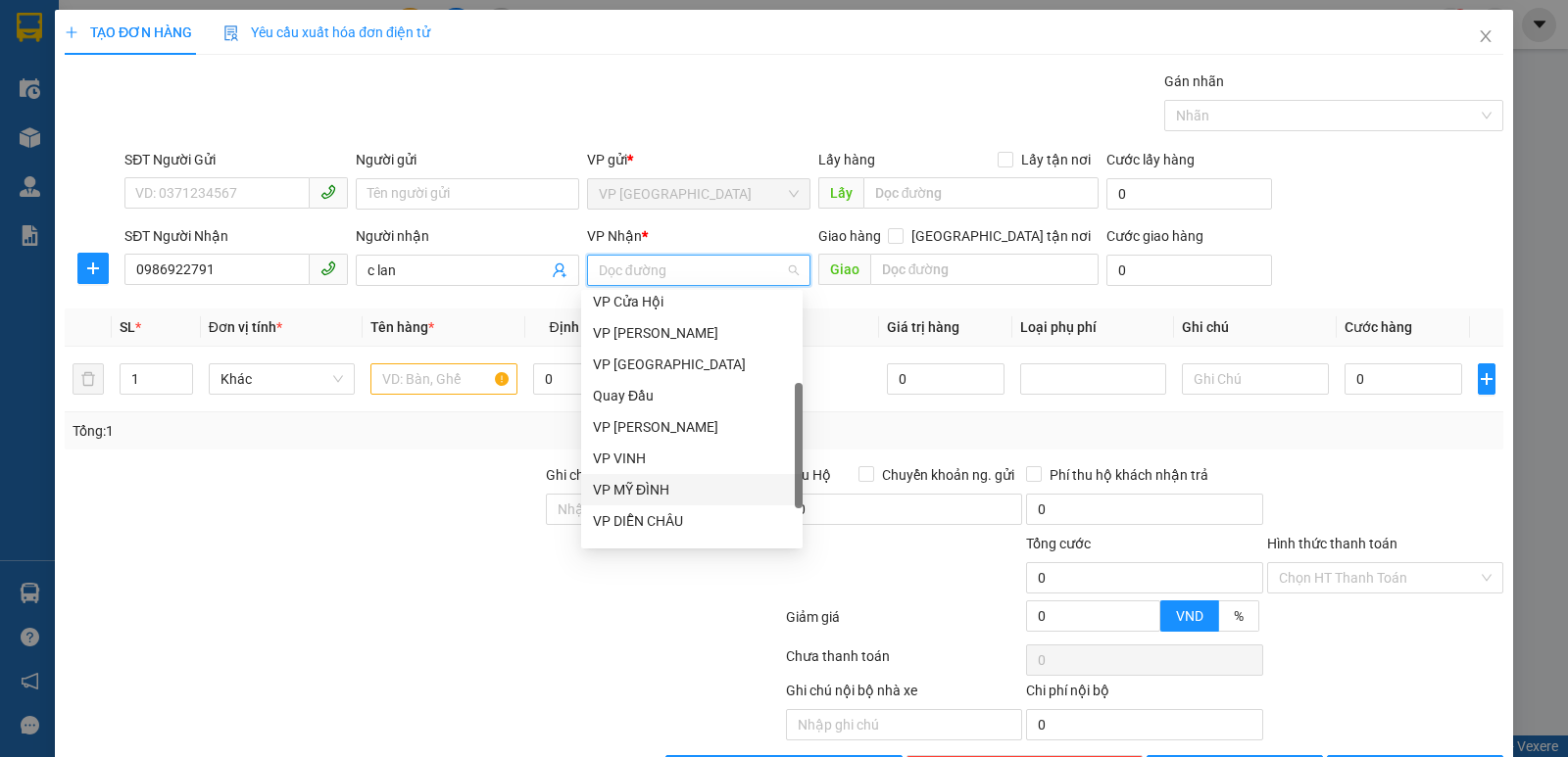
click at [658, 487] on div "VP MỸ ĐÌNH" at bounding box center [692, 490] width 198 height 22
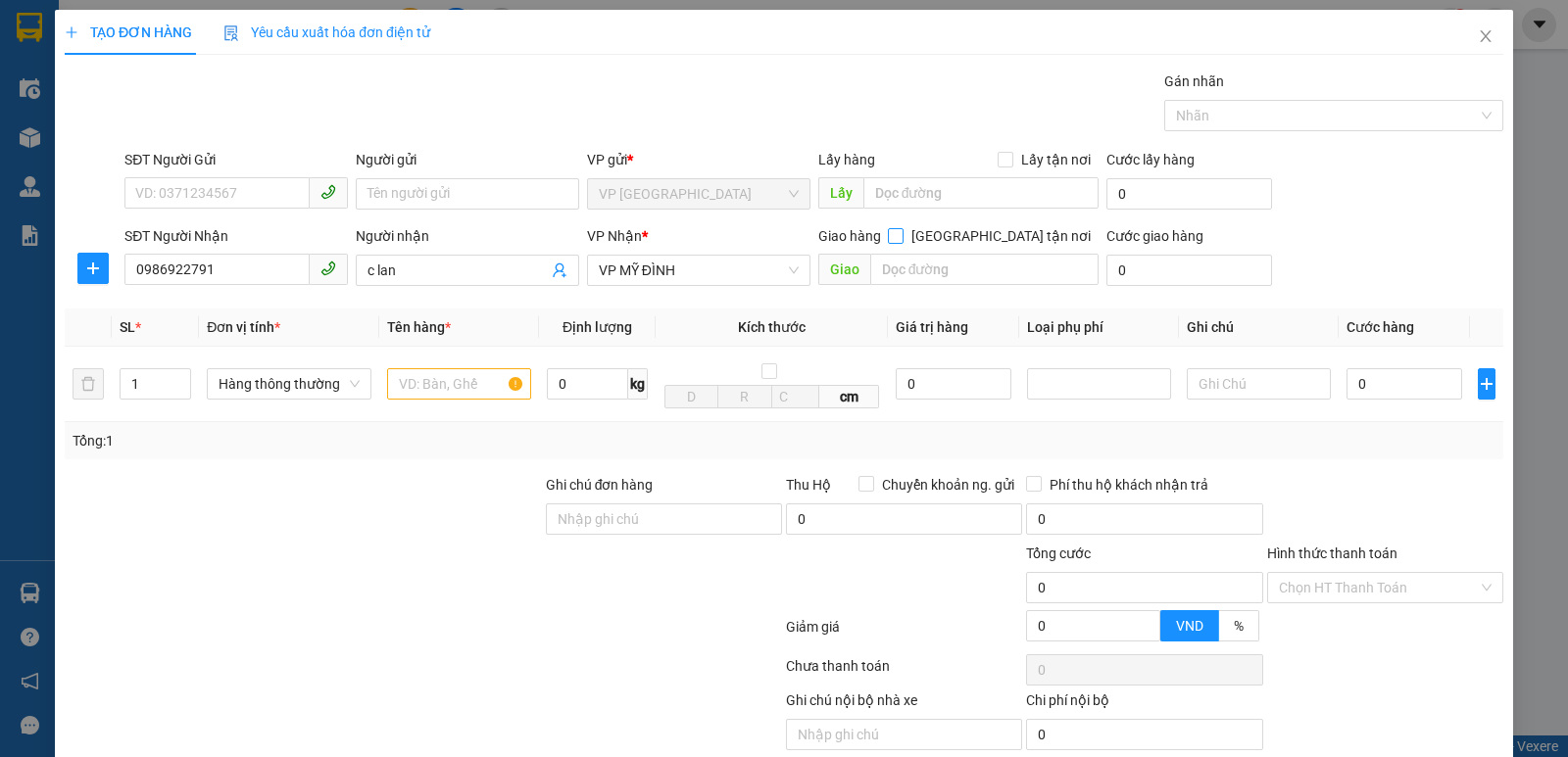
click at [902, 236] on input "[GEOGRAPHIC_DATA] tận nơi" at bounding box center [895, 236] width 14 height 14
checkbox input "true"
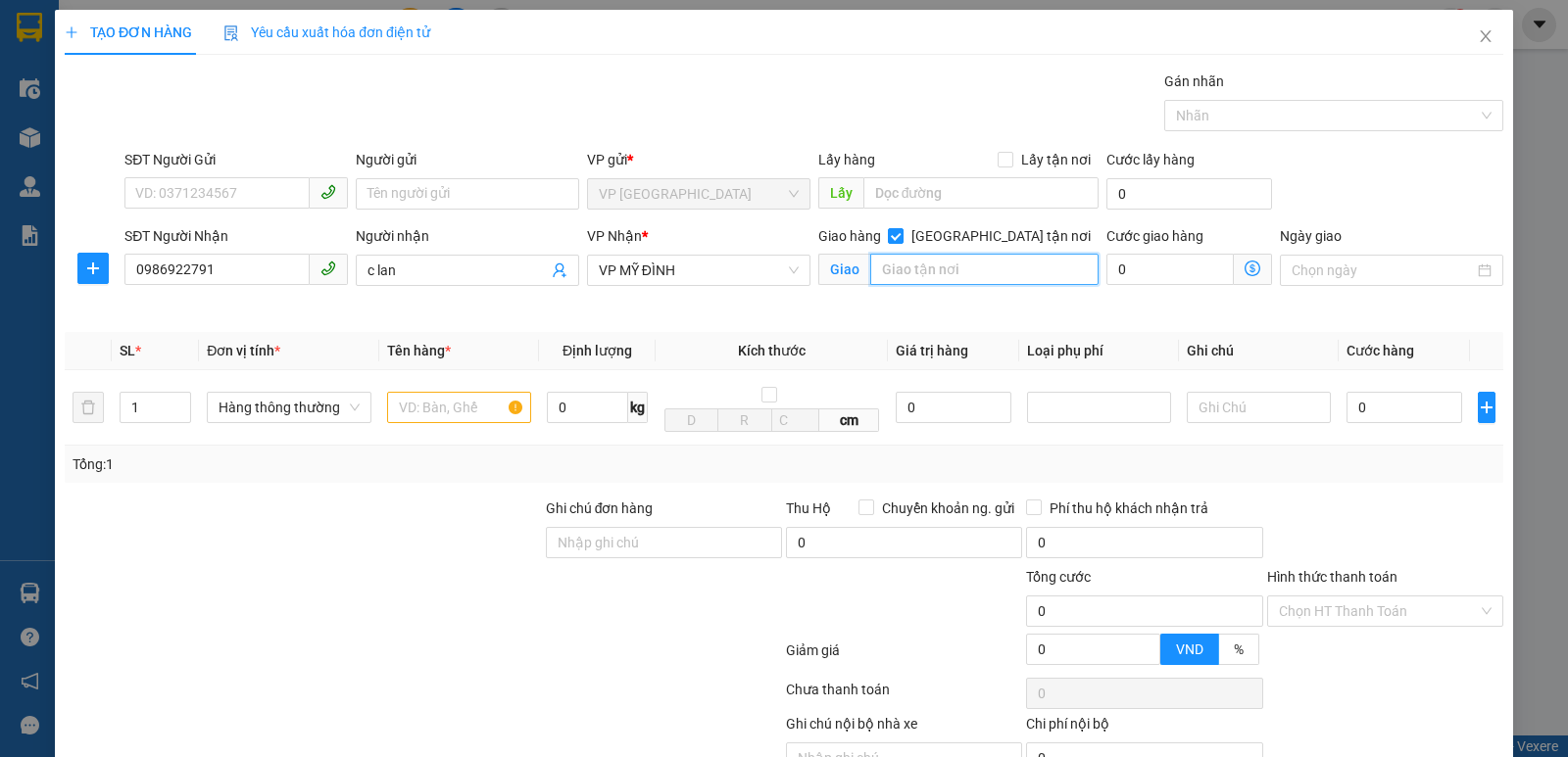
click at [961, 263] on input "text" at bounding box center [985, 269] width 230 height 32
type input "md"
click at [425, 401] on input "text" at bounding box center [459, 408] width 145 height 32
type input "thuc pham"
drag, startPoint x: 1354, startPoint y: 390, endPoint x: 1362, endPoint y: 410, distance: 21.5
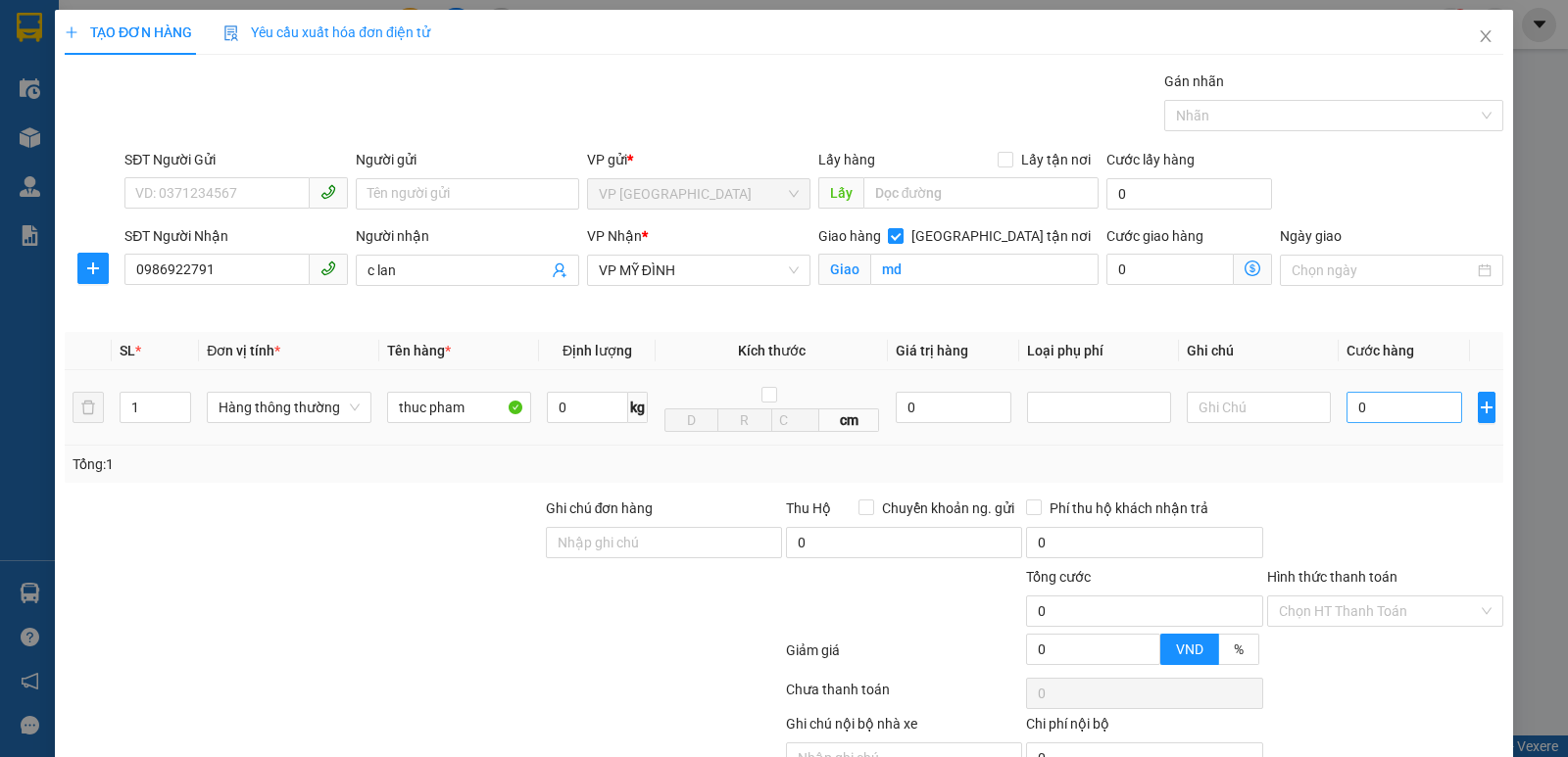
click at [1361, 406] on div "0" at bounding box center [1404, 408] width 116 height 40
click at [1362, 410] on input "0" at bounding box center [1404, 408] width 116 height 32
type input "5"
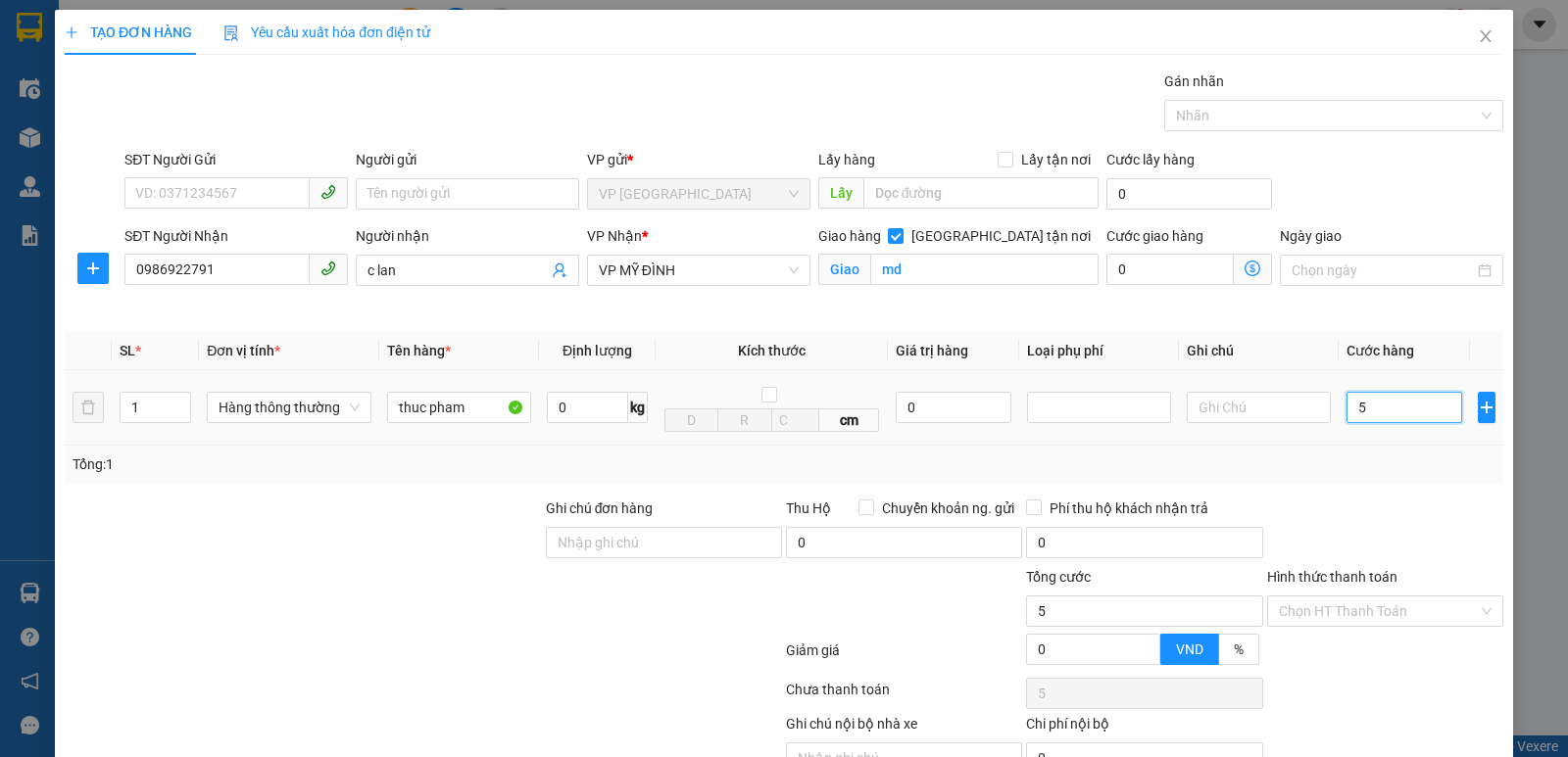
type input "50"
type input "500"
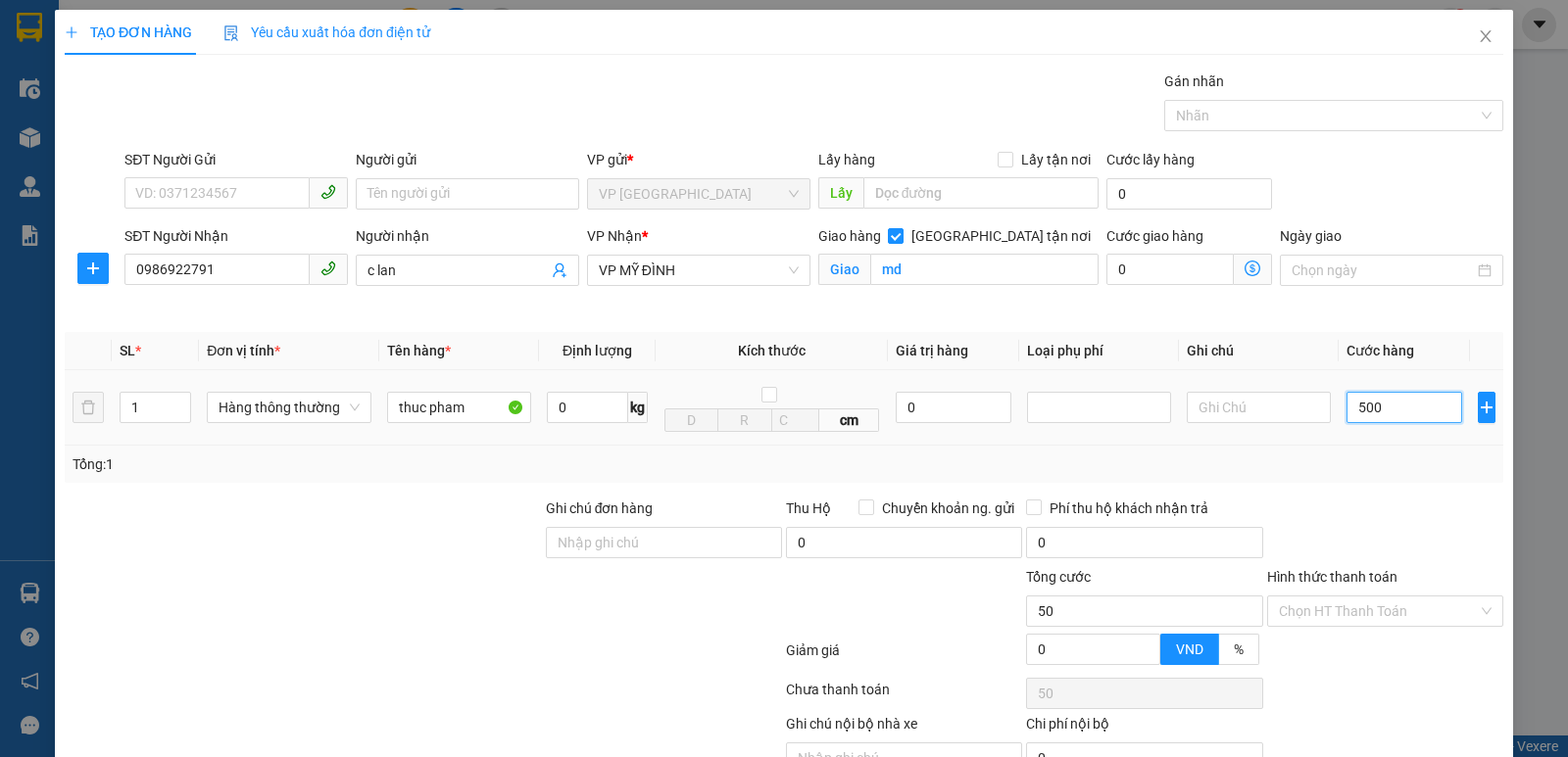
type input "500"
type input "5.000"
type input "50.000"
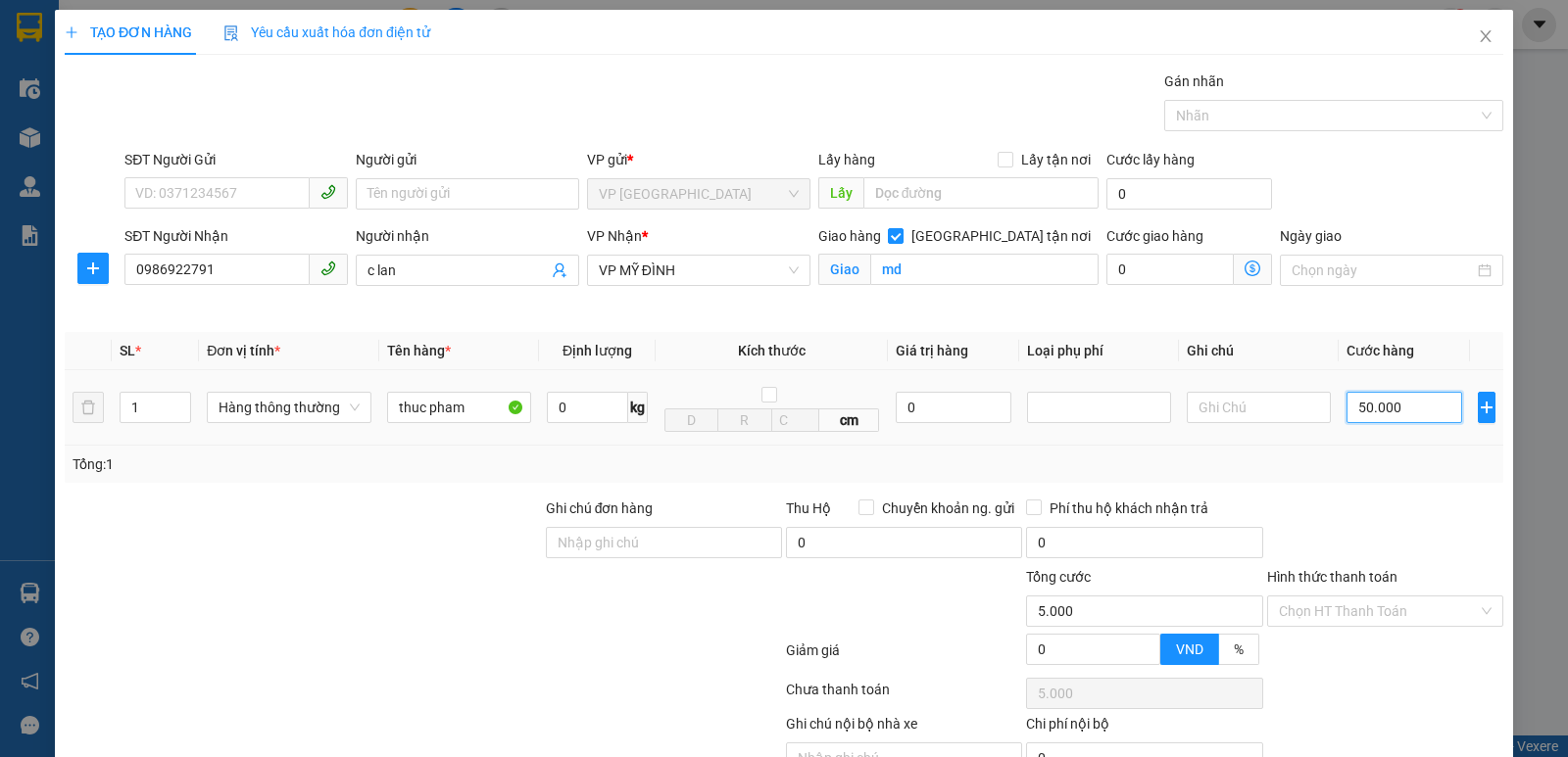
type input "50.000"
click at [1332, 628] on div "Hình thức thanh toán Chọn HT Thanh Toán" at bounding box center [1385, 600] width 237 height 68
click at [1332, 615] on input "Hình thức thanh toán" at bounding box center [1378, 612] width 199 height 30
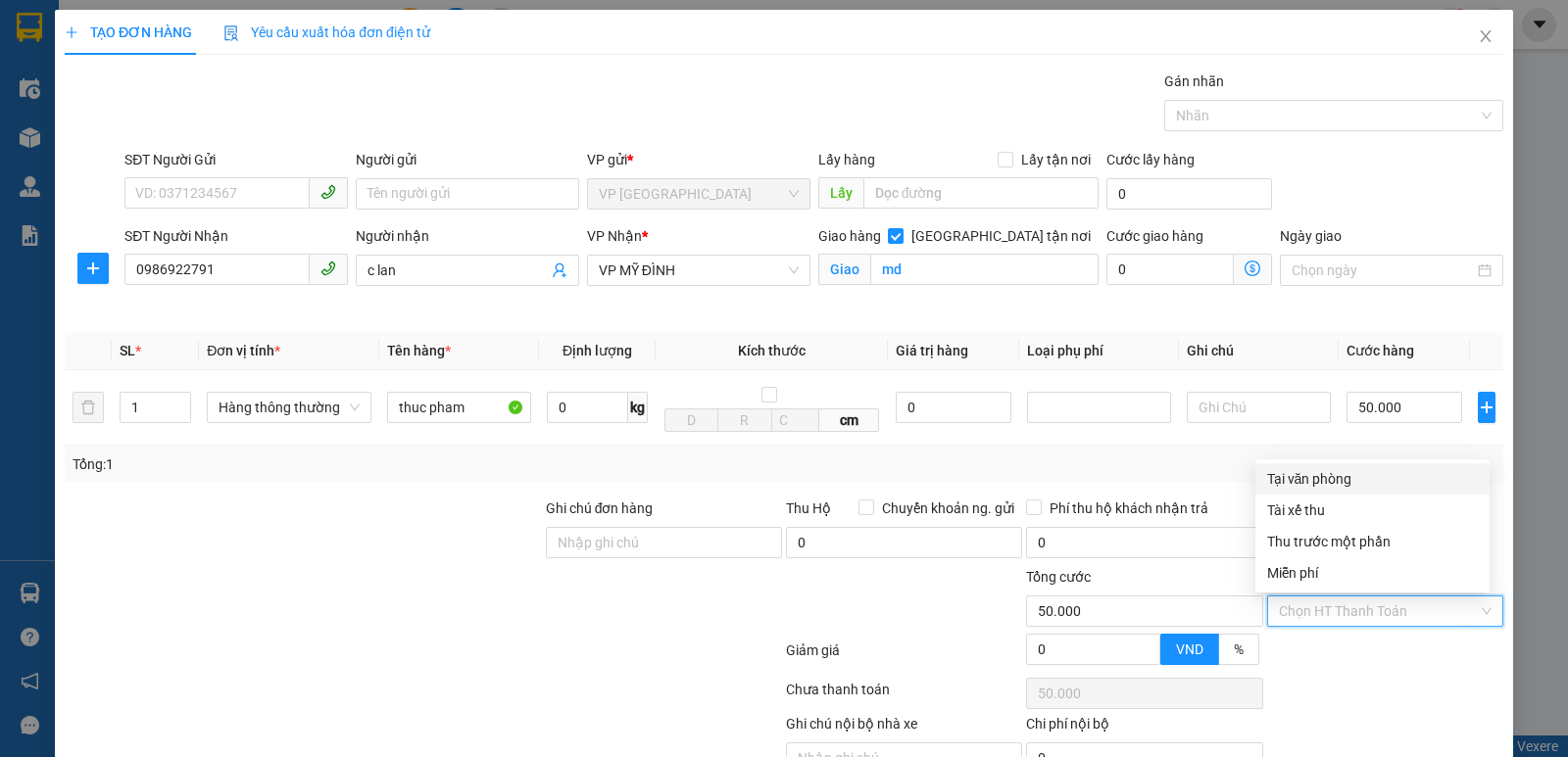
click at [1357, 481] on div "Tại văn phòng" at bounding box center [1372, 479] width 211 height 22
type input "0"
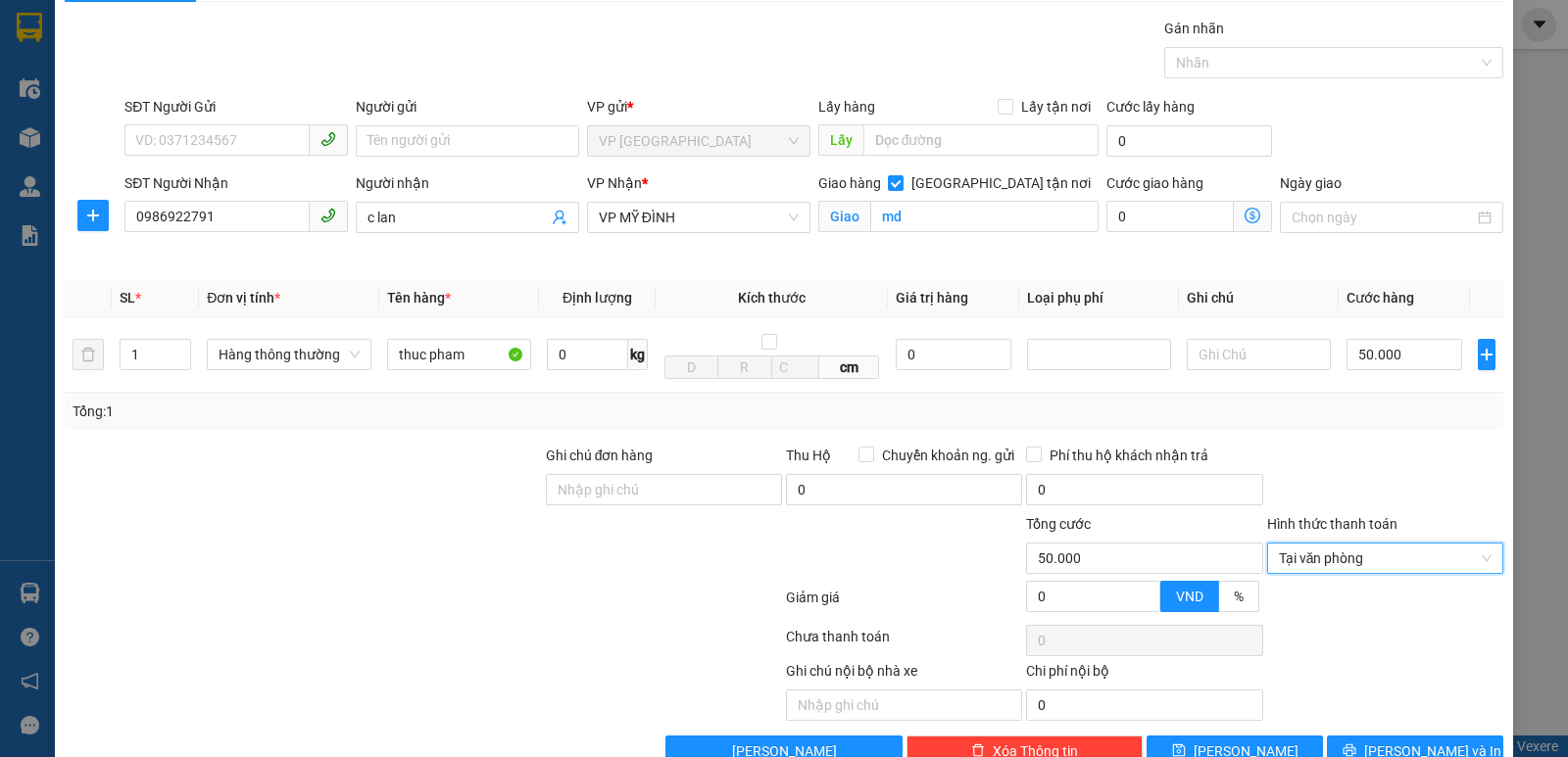
scroll to position [102, 0]
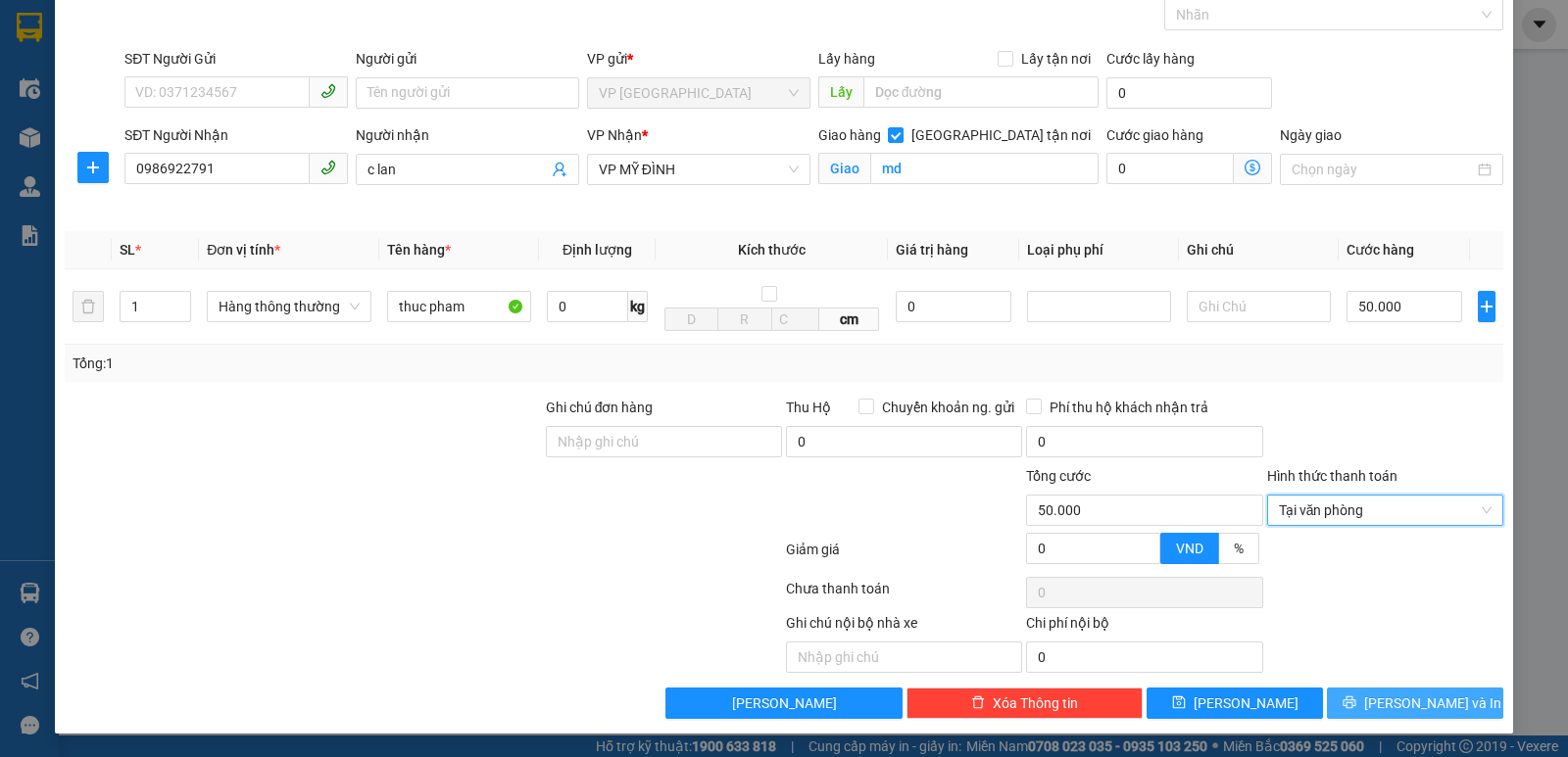
click at [1356, 698] on icon "printer" at bounding box center [1350, 703] width 14 height 14
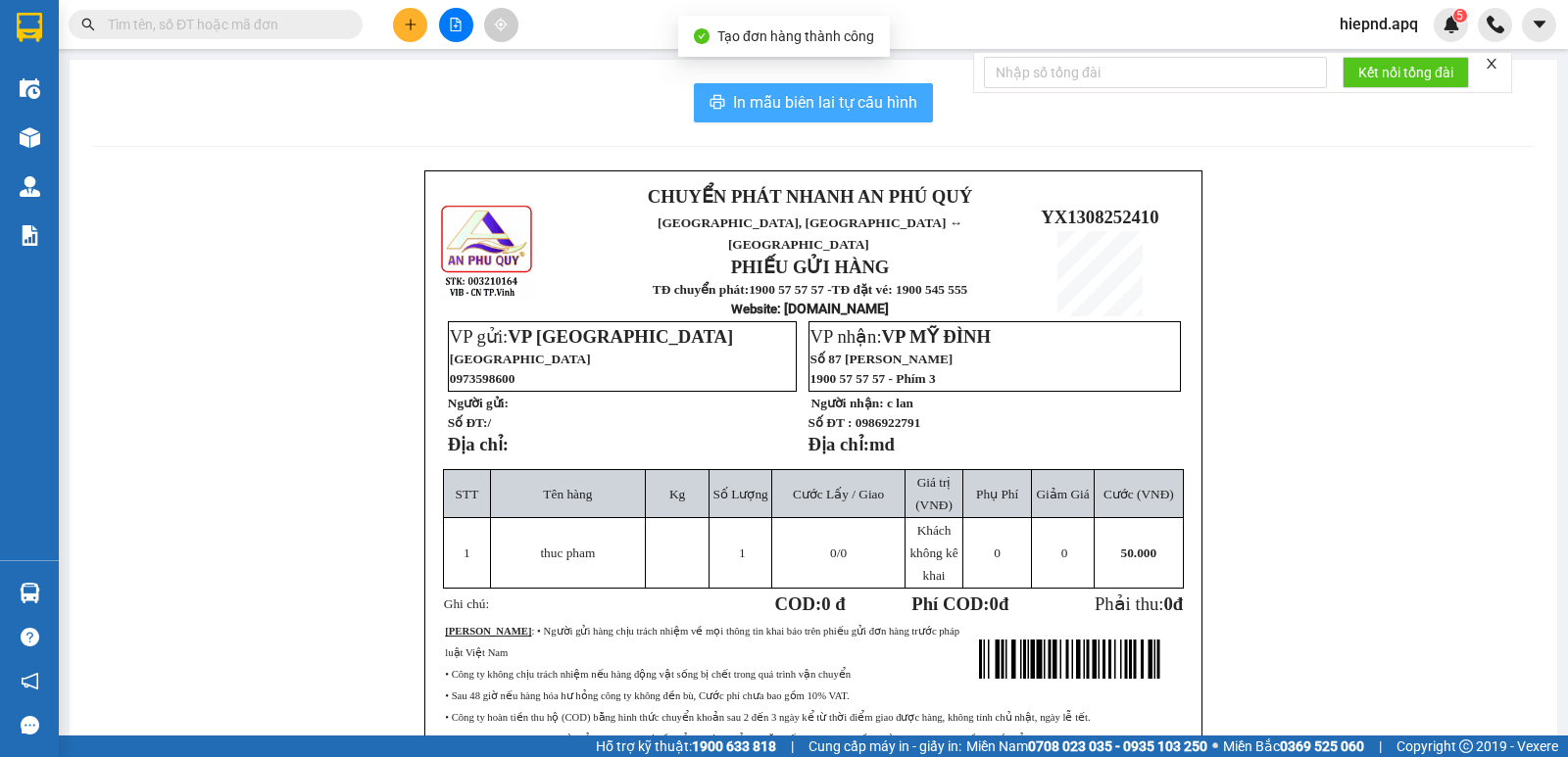
click at [852, 101] on span "In mẫu biên lai tự cấu hình" at bounding box center [826, 102] width 184 height 25
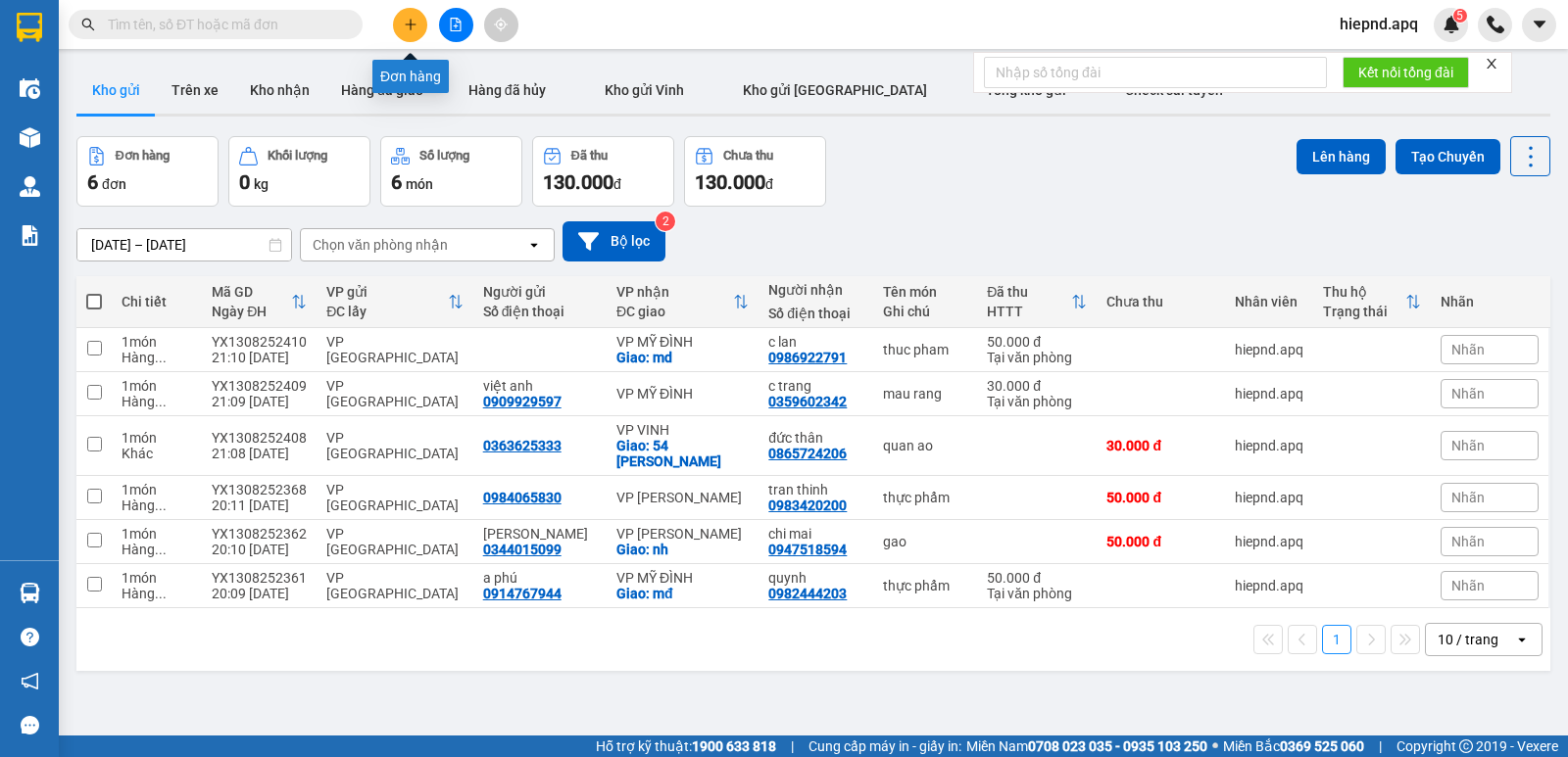
click at [399, 25] on button at bounding box center [410, 25] width 35 height 35
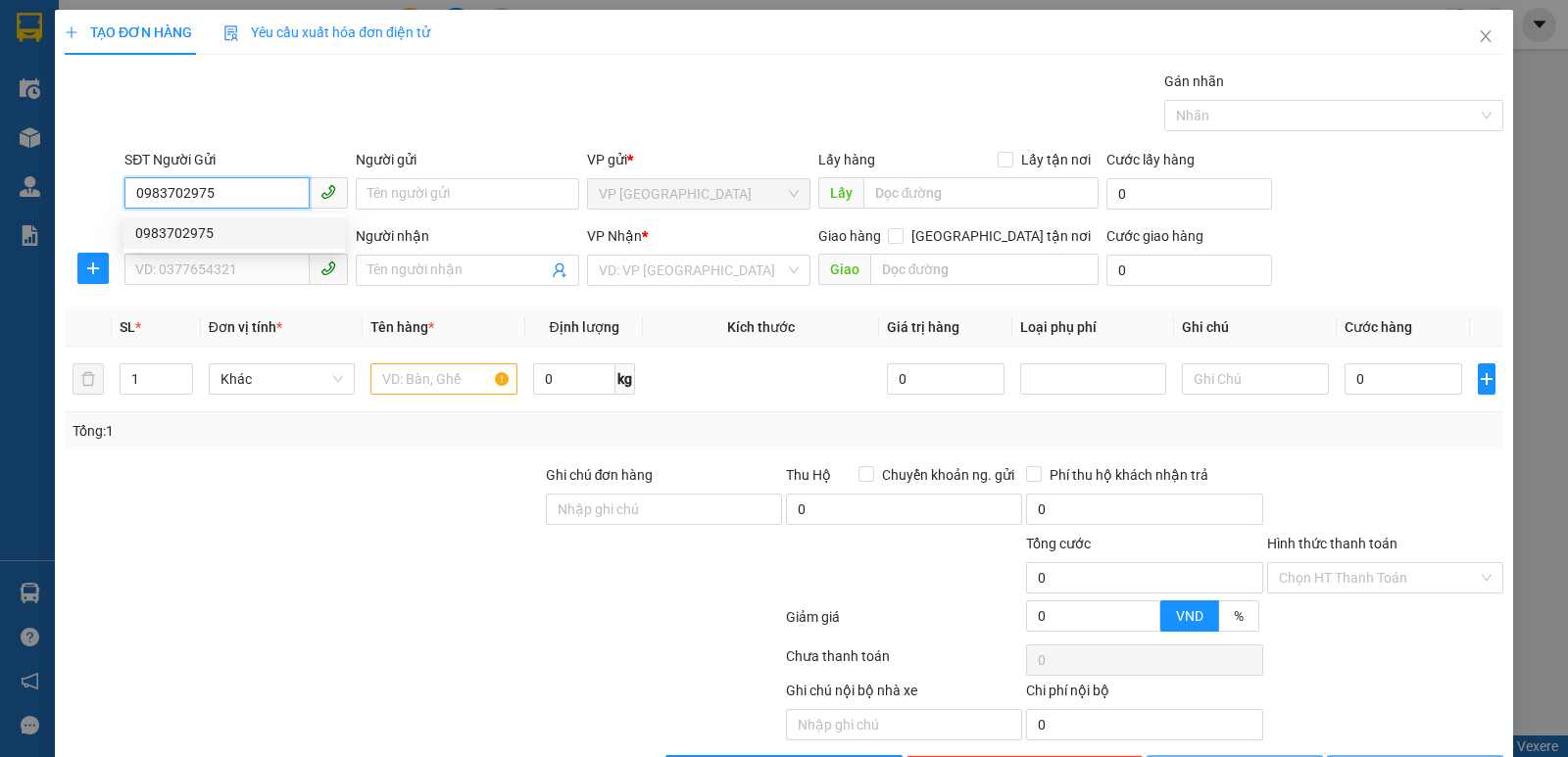
click at [196, 234] on div "0983702975" at bounding box center [235, 234] width 198 height 22
type input "0983702975"
click at [194, 274] on input "SĐT Người Nhận" at bounding box center [217, 269] width 185 height 32
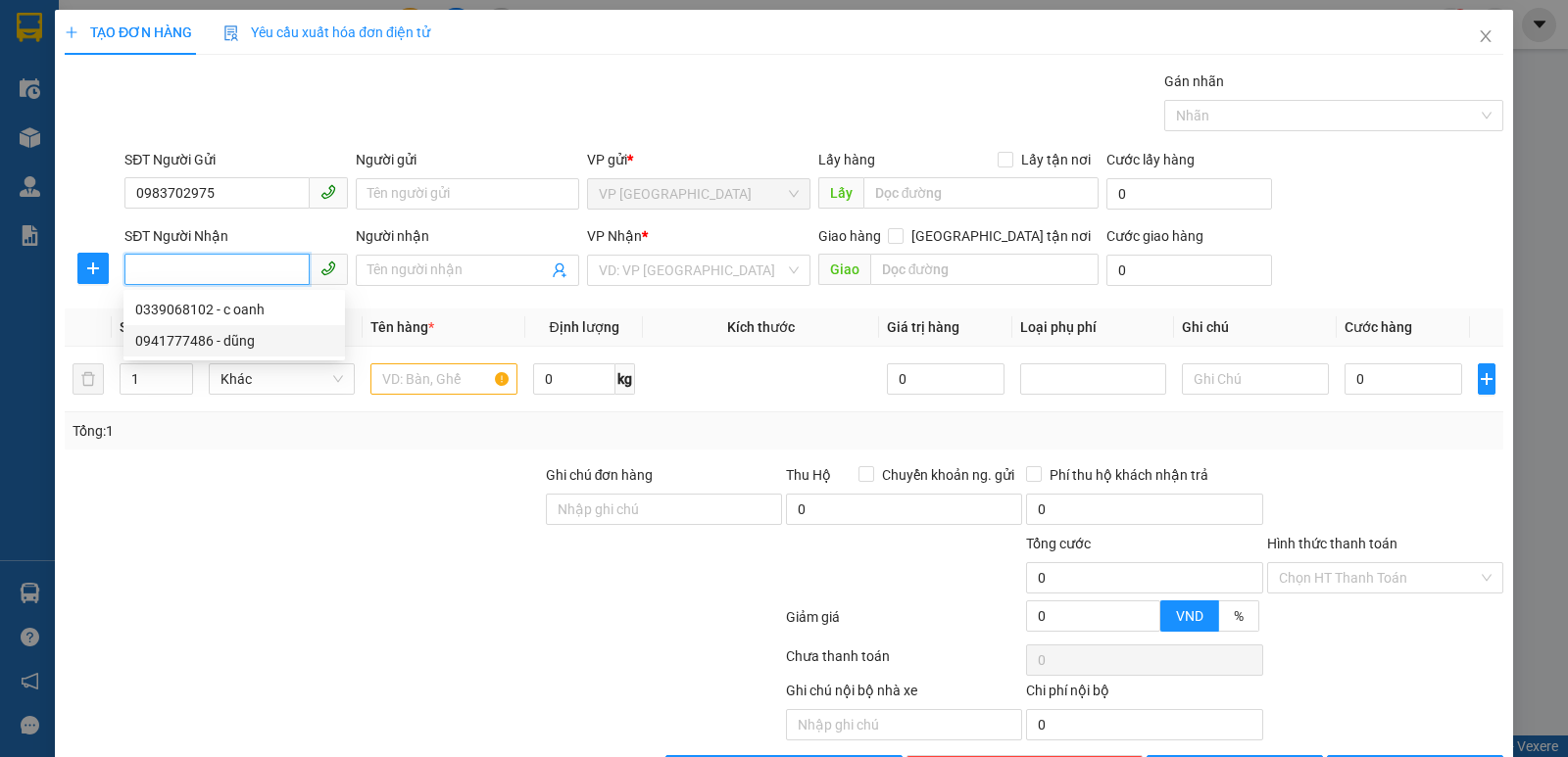
click at [190, 335] on div "0941777486 - dũng" at bounding box center [235, 341] width 198 height 22
type input "0941777486"
type input "dũng"
checkbox input "true"
type input "vp"
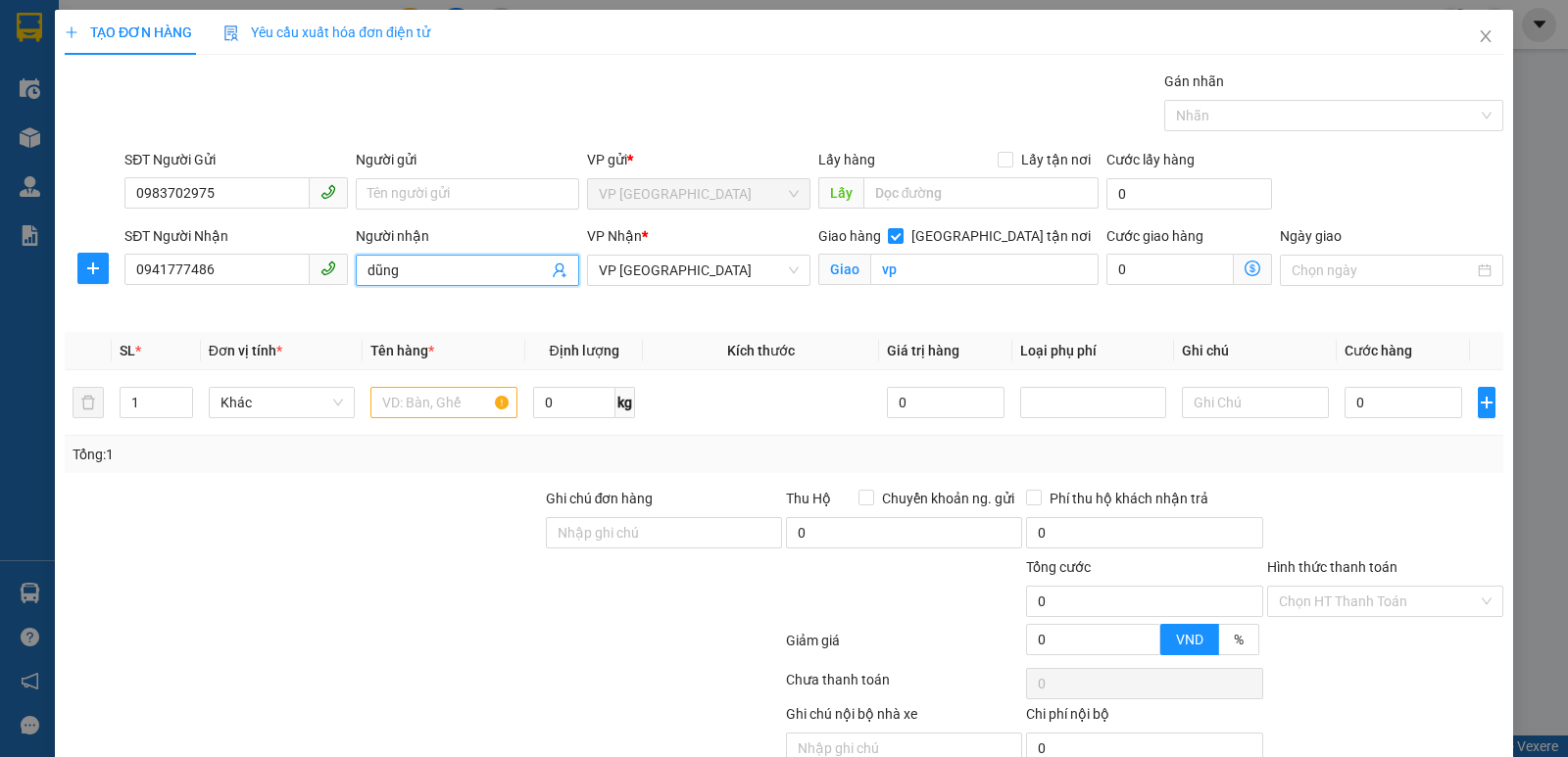
click at [448, 273] on input "dũng" at bounding box center [457, 270] width 180 height 22
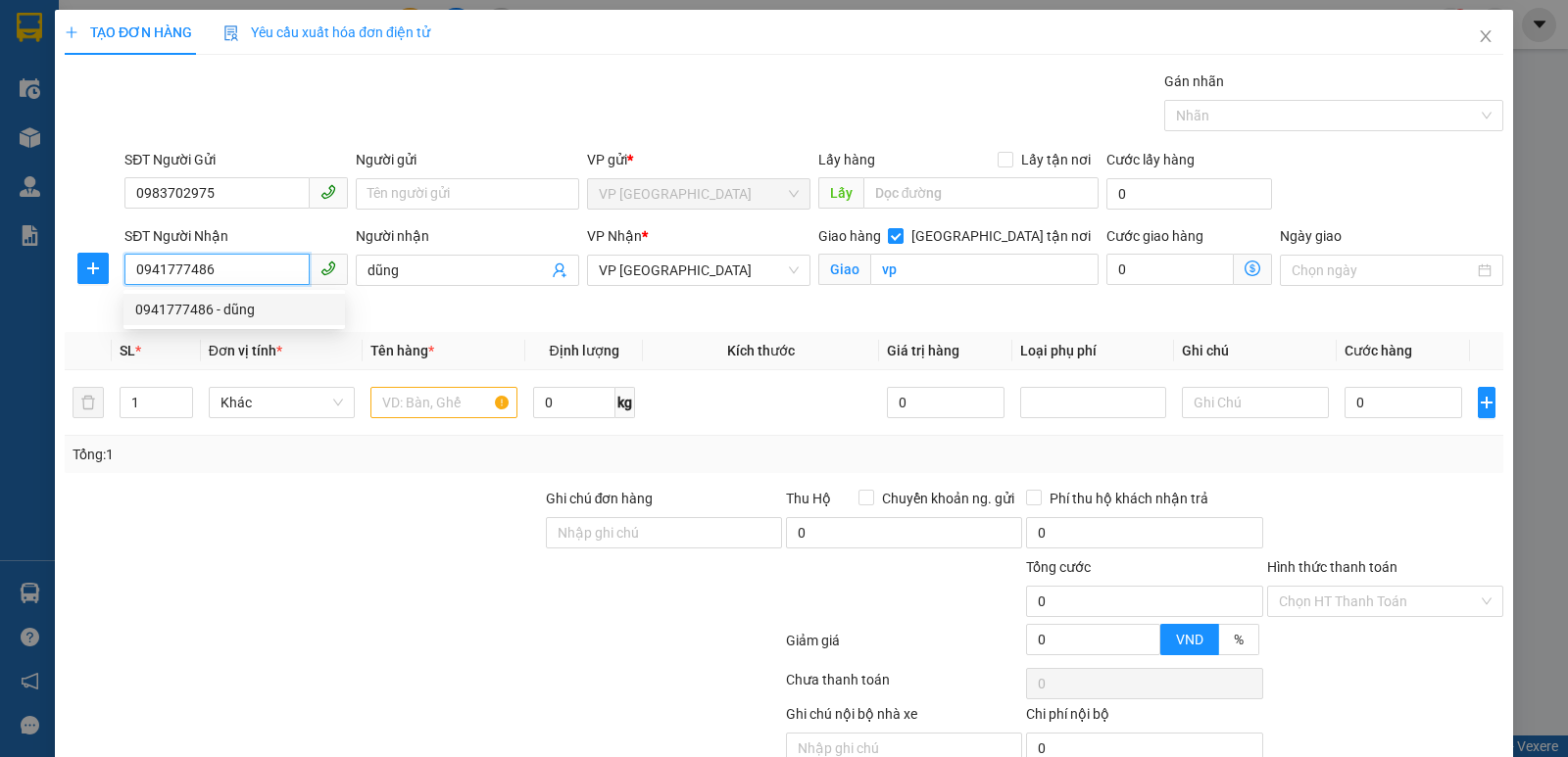
drag, startPoint x: 280, startPoint y: 265, endPoint x: 109, endPoint y: 270, distance: 171.1
click at [109, 270] on div "SĐT Người Nhận 0941777486 Người nhận dũng VP Nhận * VP Cầu [GEOGRAPHIC_DATA] Gi…" at bounding box center [783, 271] width 1442 height 92
type input "0339068102"
click at [181, 307] on div "0339068102 - c oanh" at bounding box center [240, 310] width 209 height 22
type input "c oanh"
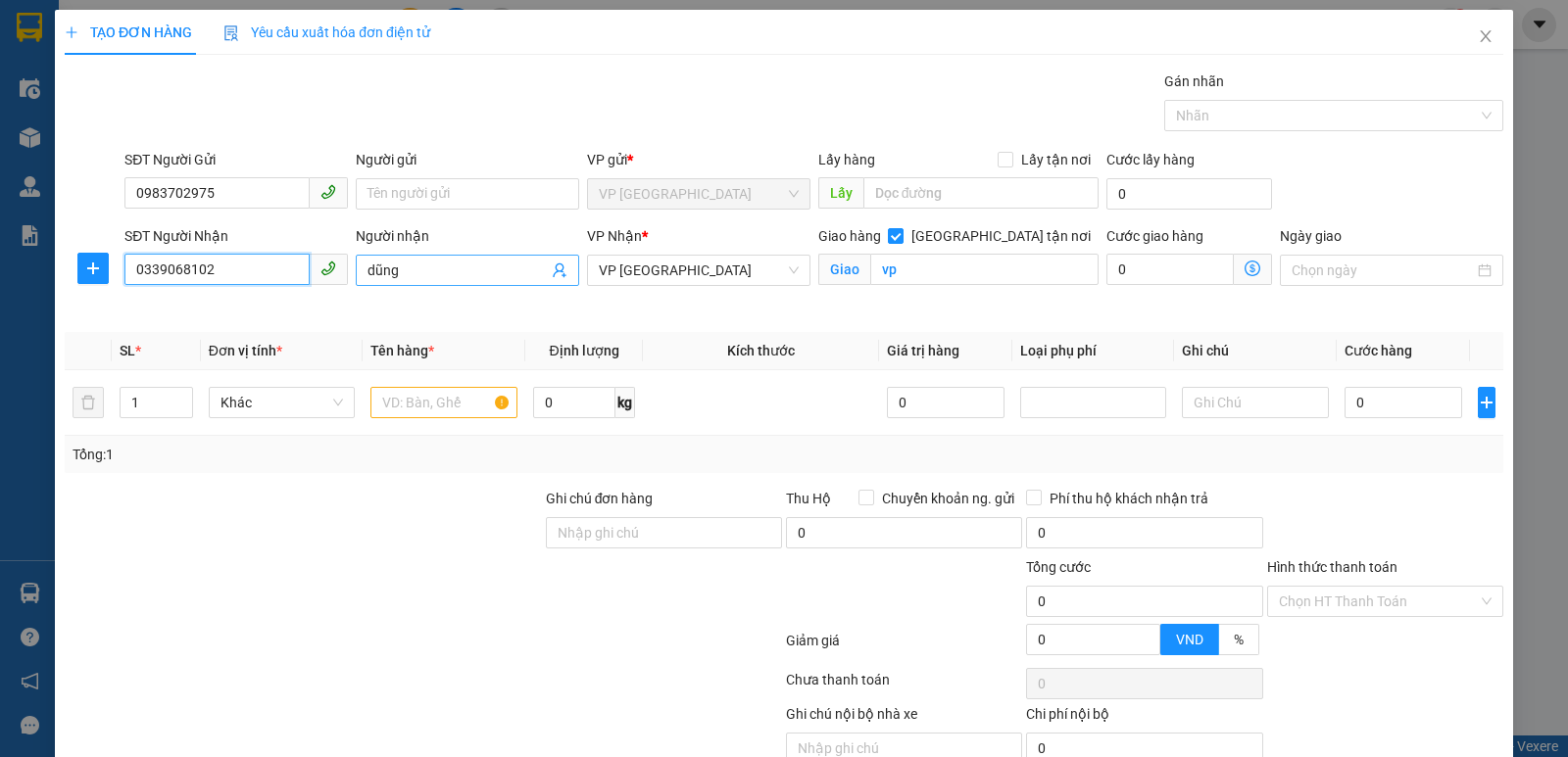
checkbox input "false"
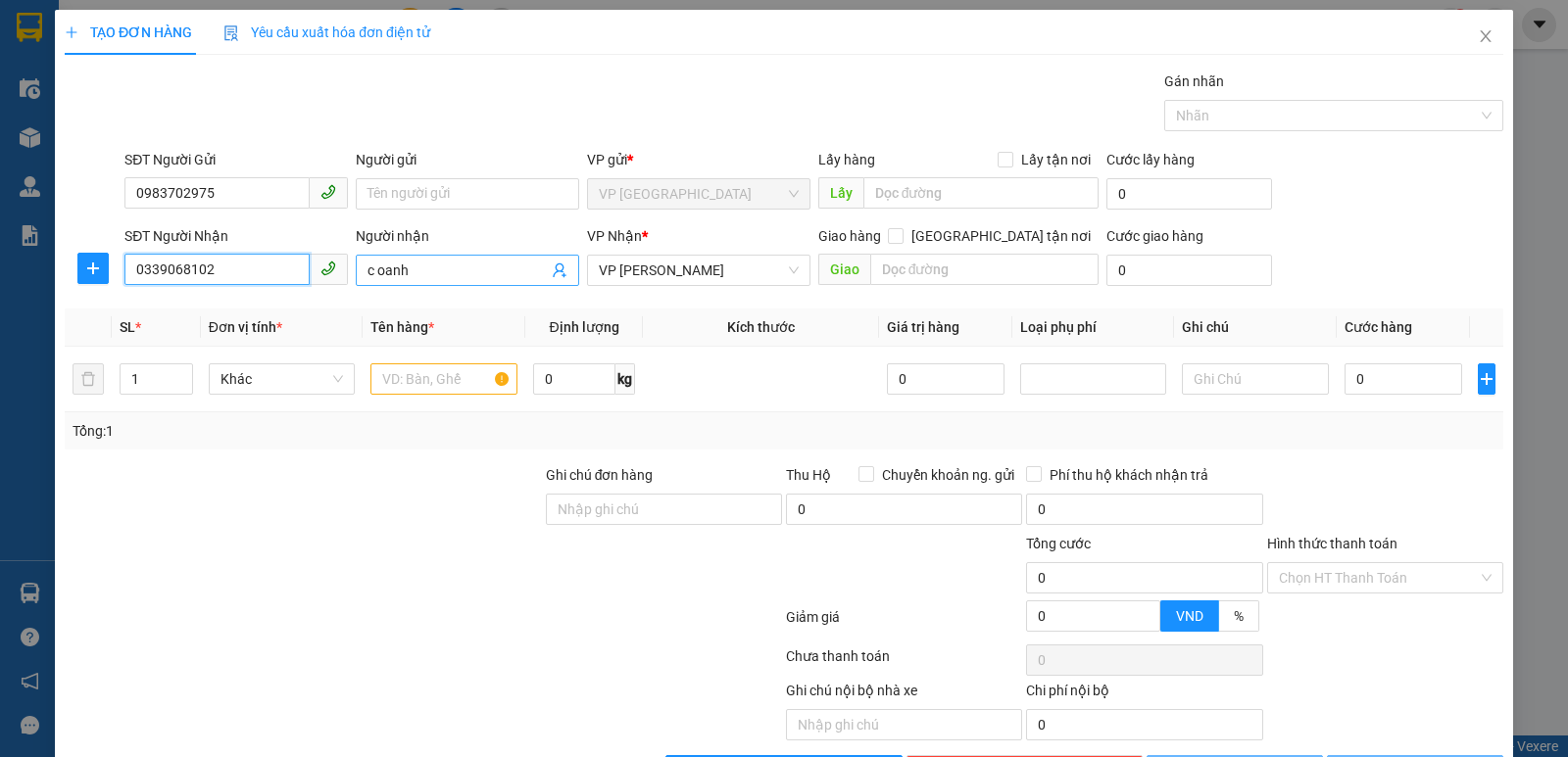
type input "0339068102"
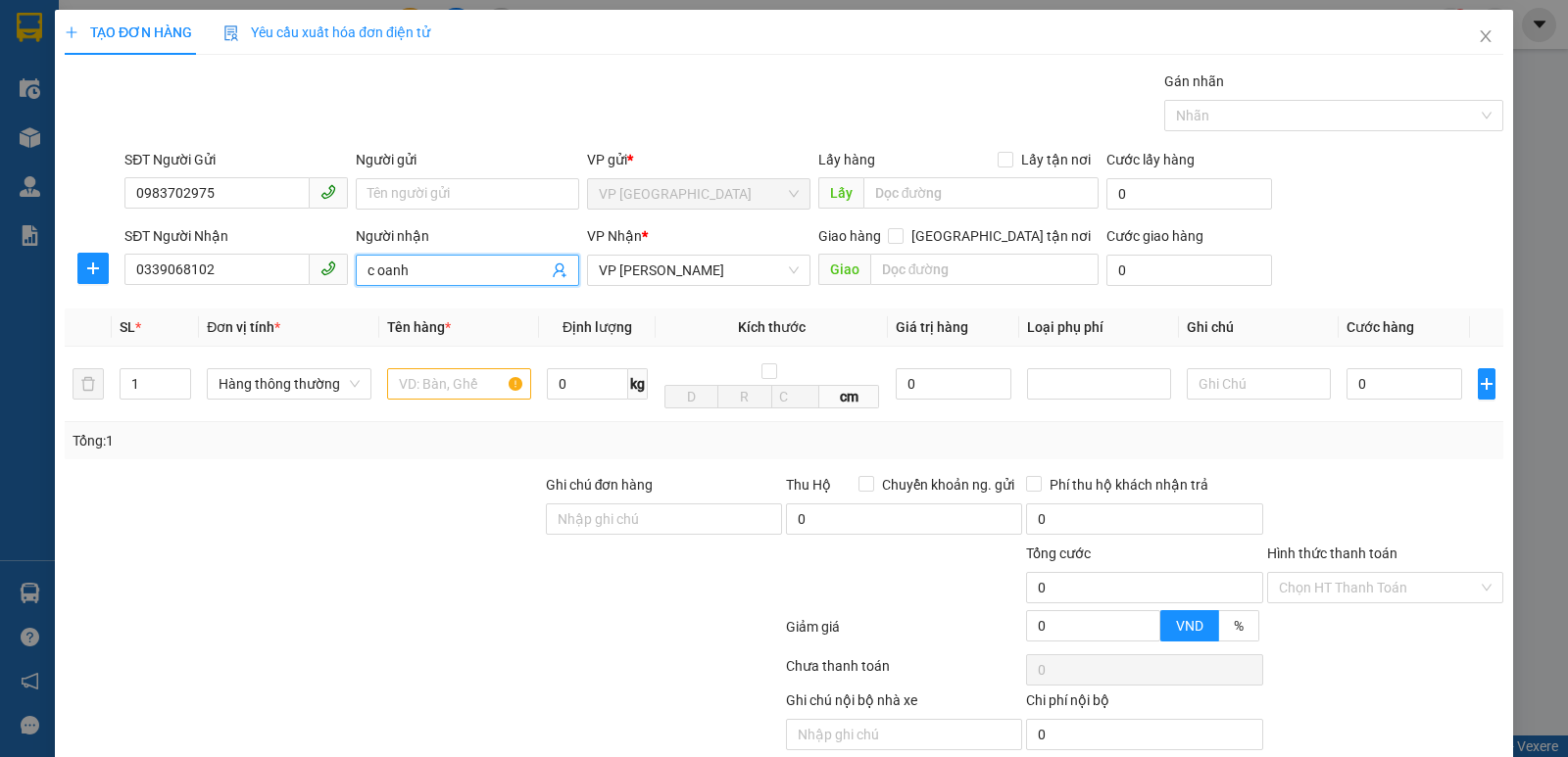
click at [414, 272] on input "c oanh" at bounding box center [457, 270] width 180 height 22
type input "c oanh 0933965382"
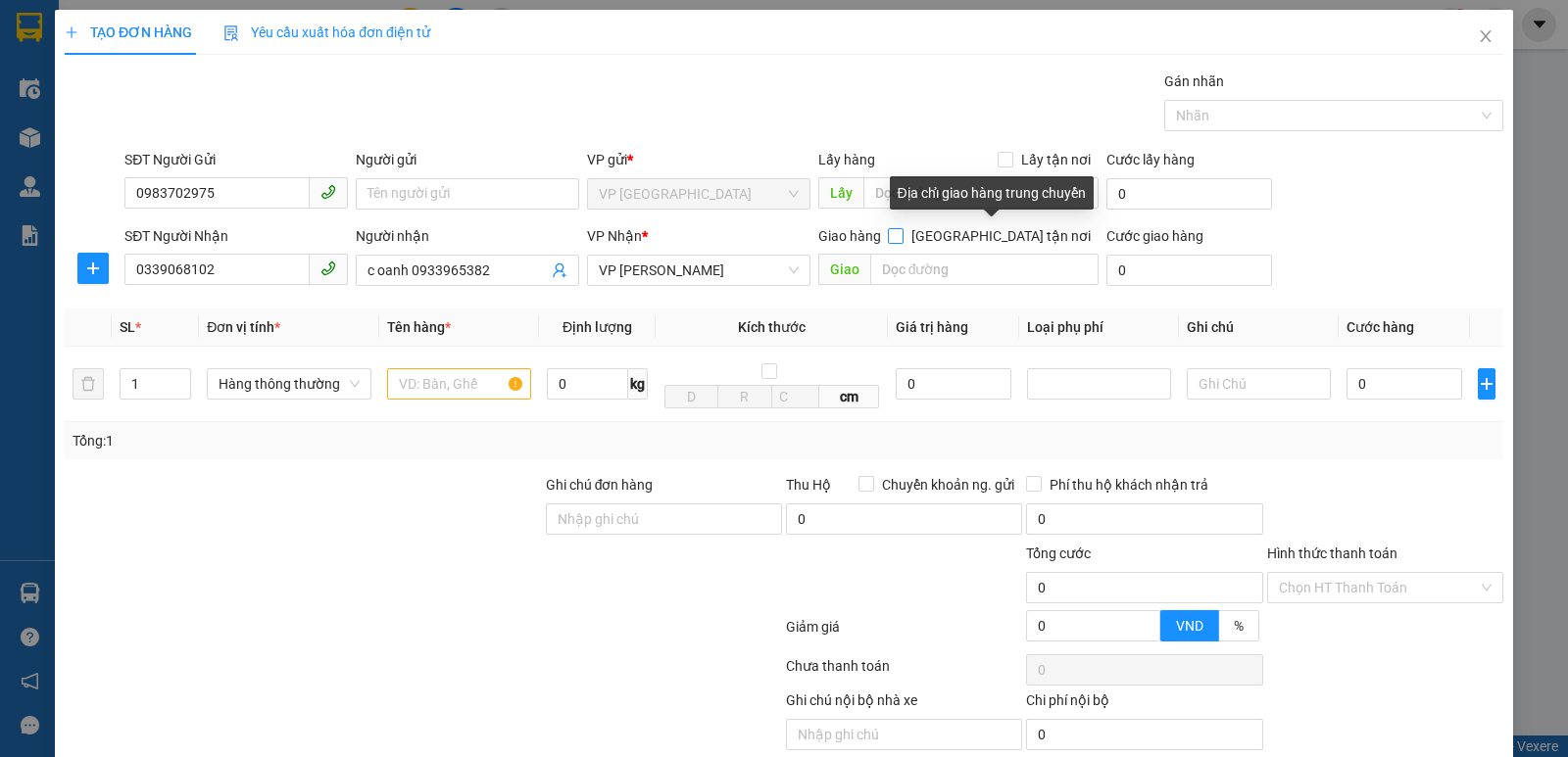
click at [902, 233] on input "[GEOGRAPHIC_DATA] tận nơi" at bounding box center [895, 236] width 14 height 14
checkbox input "true"
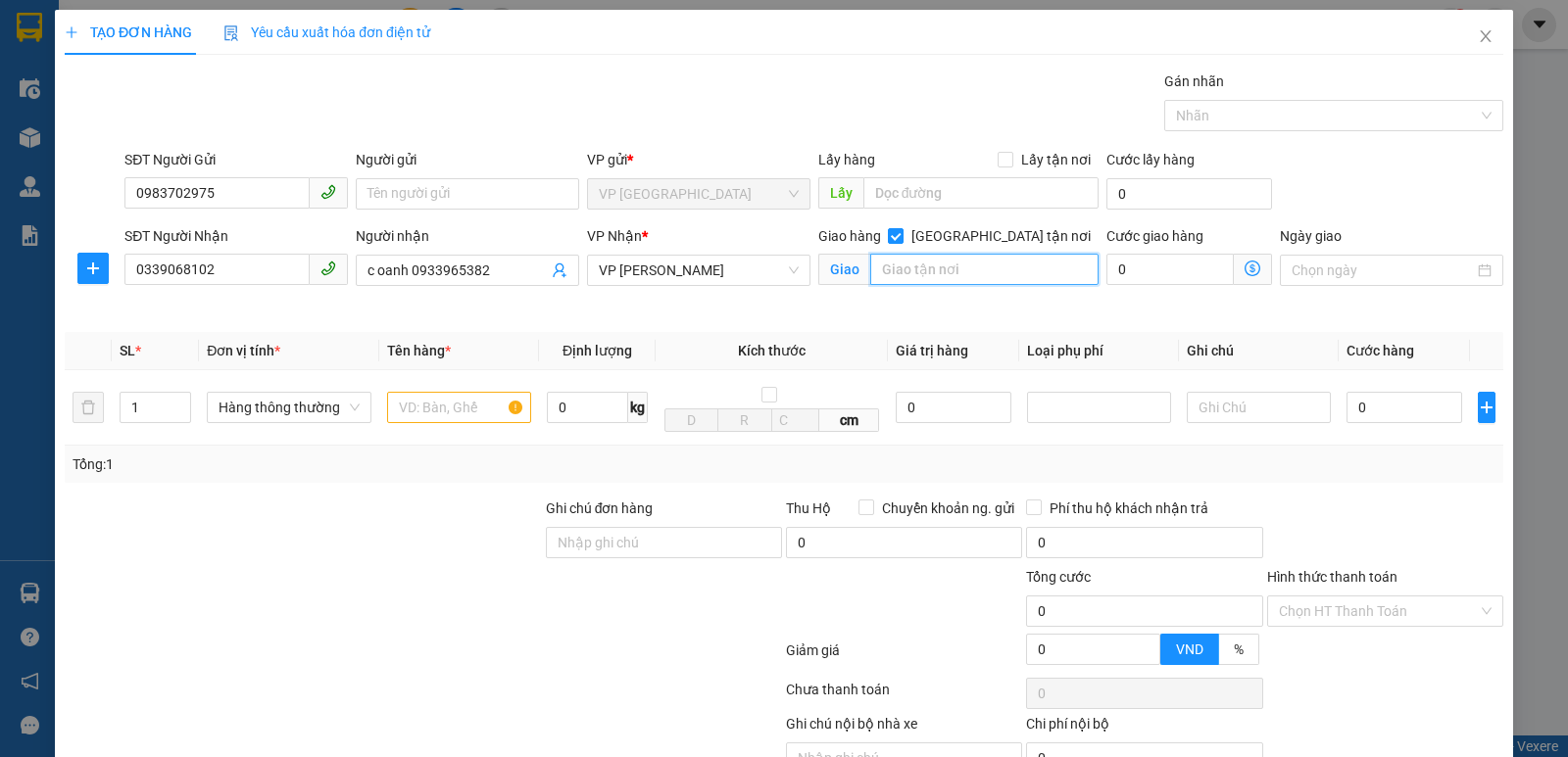
click at [936, 267] on input "text" at bounding box center [985, 269] width 230 height 32
type input "gl"
click at [430, 402] on input "text" at bounding box center [459, 408] width 145 height 32
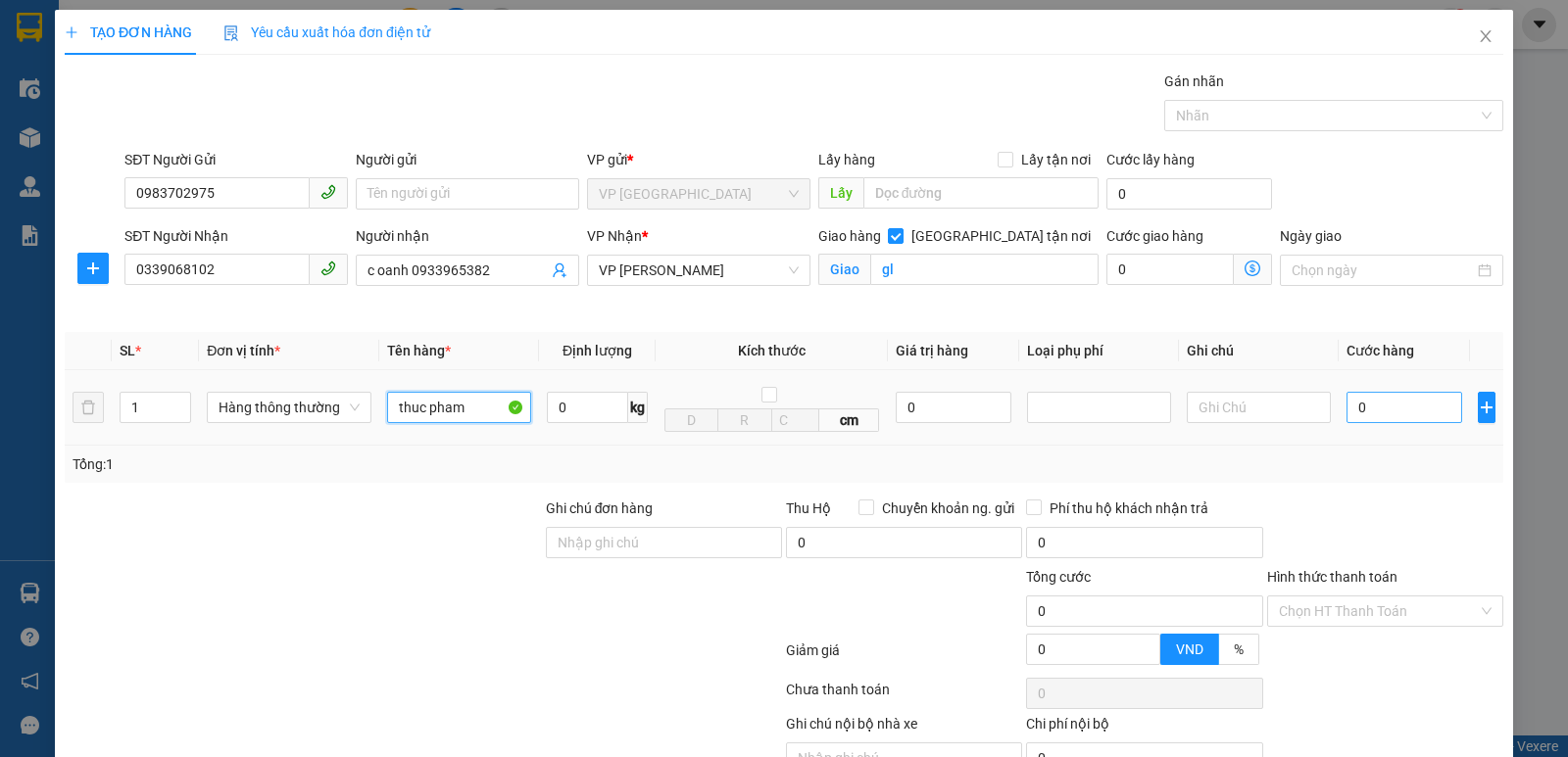
type input "thuc pham"
click at [1384, 403] on input "0" at bounding box center [1404, 408] width 116 height 32
type input "8"
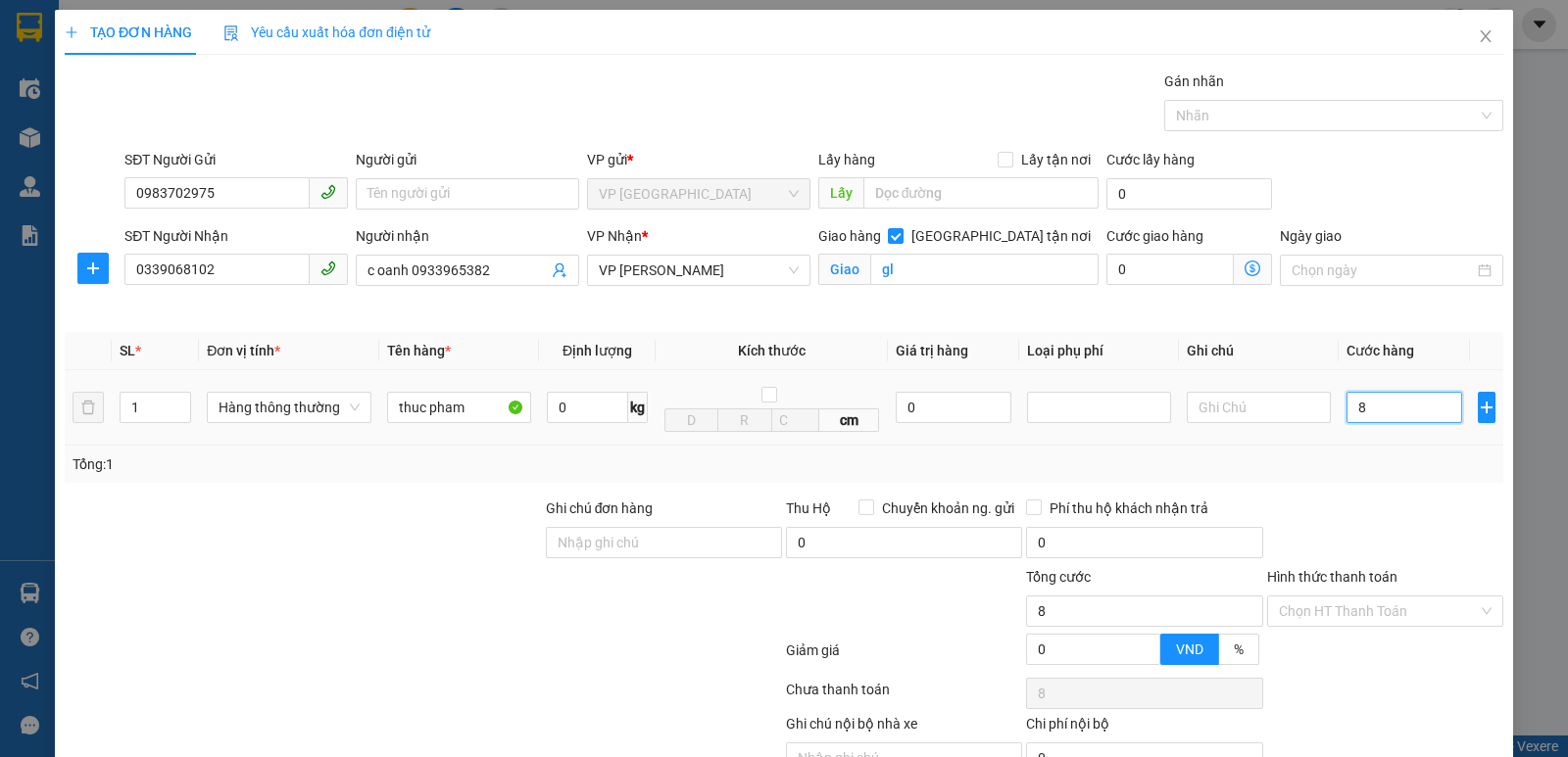
type input "80"
type input "800"
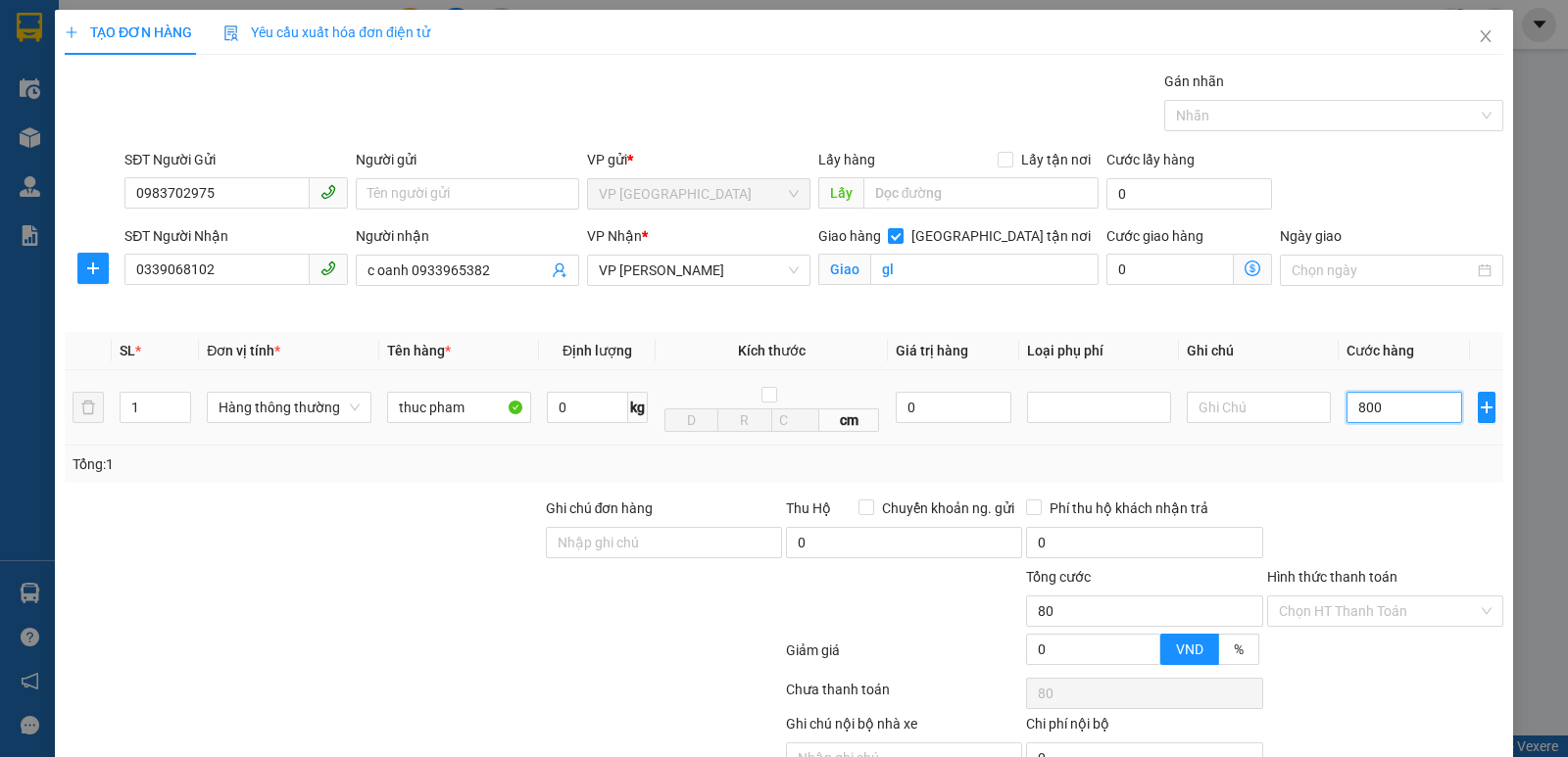
type input "800"
type input "8.000"
type input "80.000"
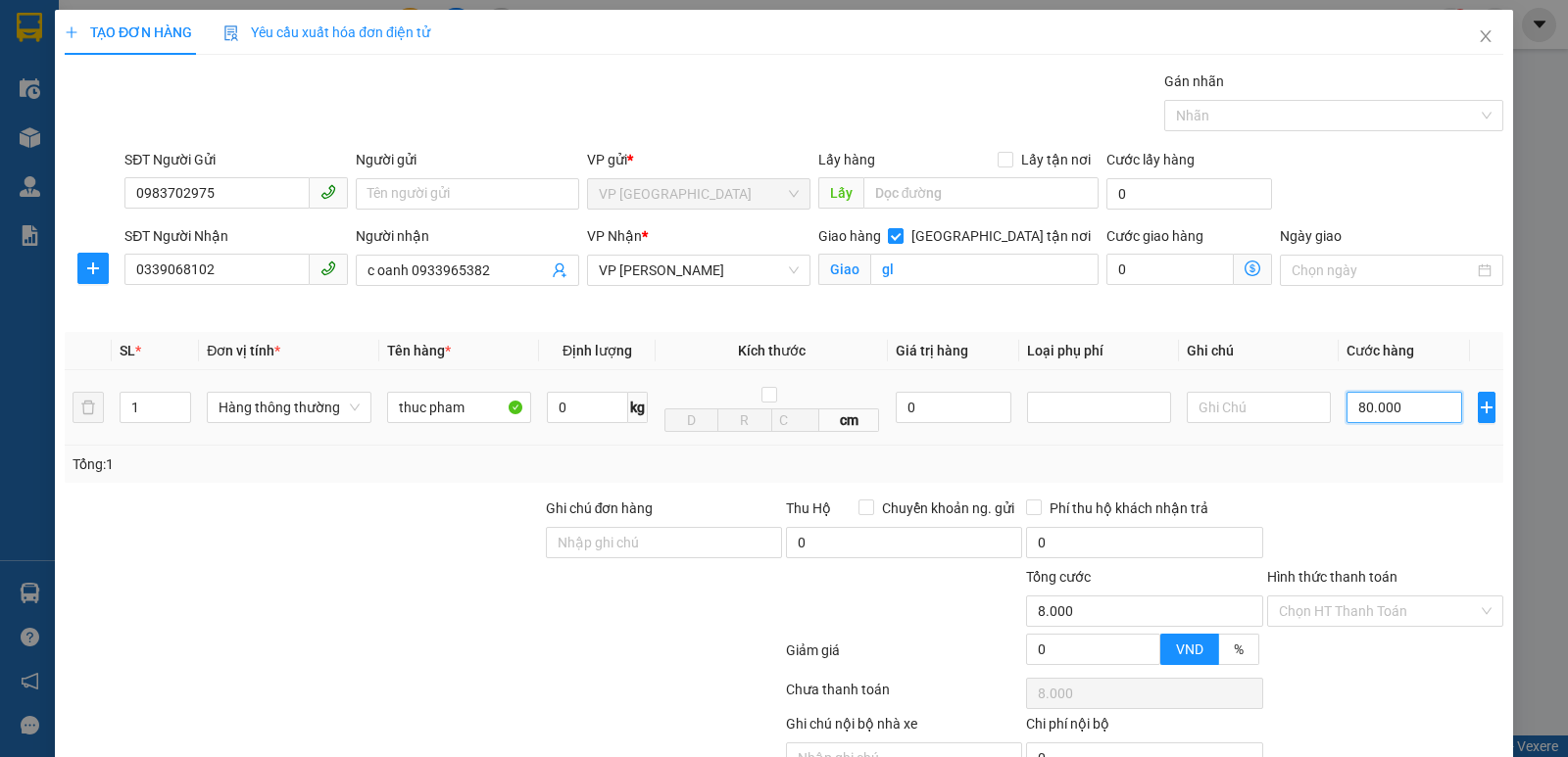
type input "80.000"
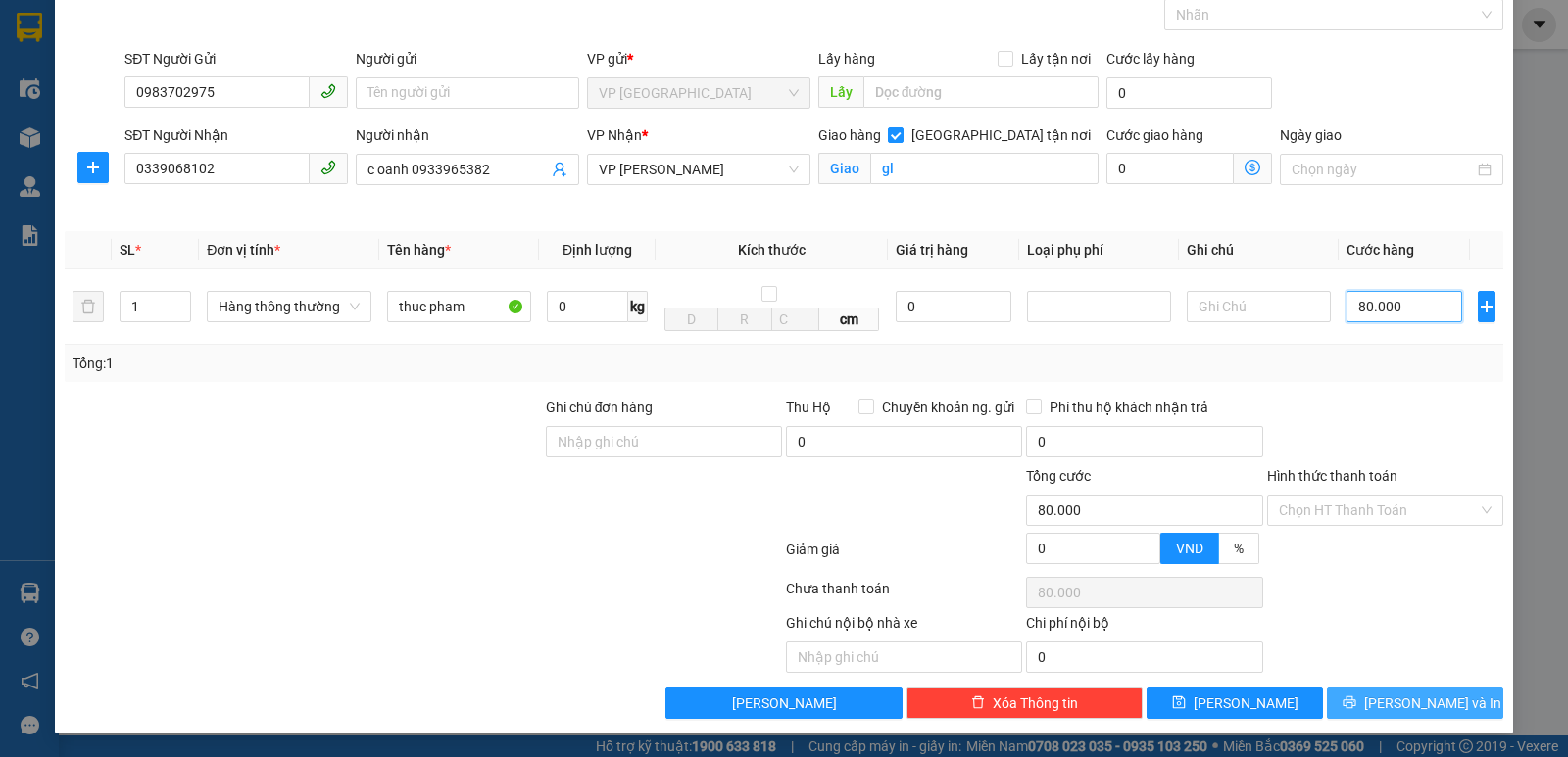
type input "80.000"
click at [1394, 699] on span "[PERSON_NAME] và In" at bounding box center [1432, 704] width 138 height 22
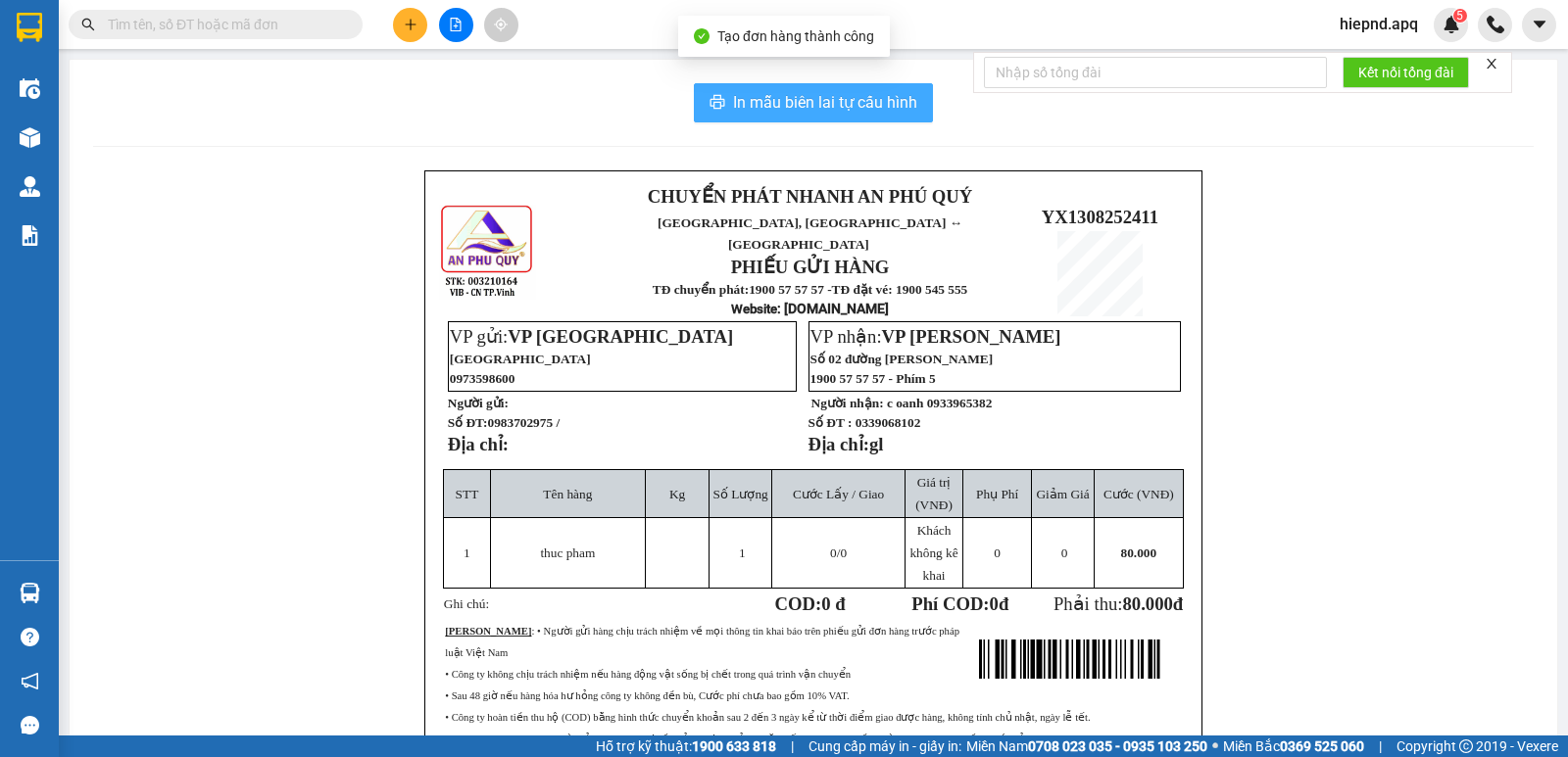
click at [757, 98] on span "In mẫu biên lai tự cấu hình" at bounding box center [826, 102] width 184 height 25
